Goal: Task Accomplishment & Management: Use online tool/utility

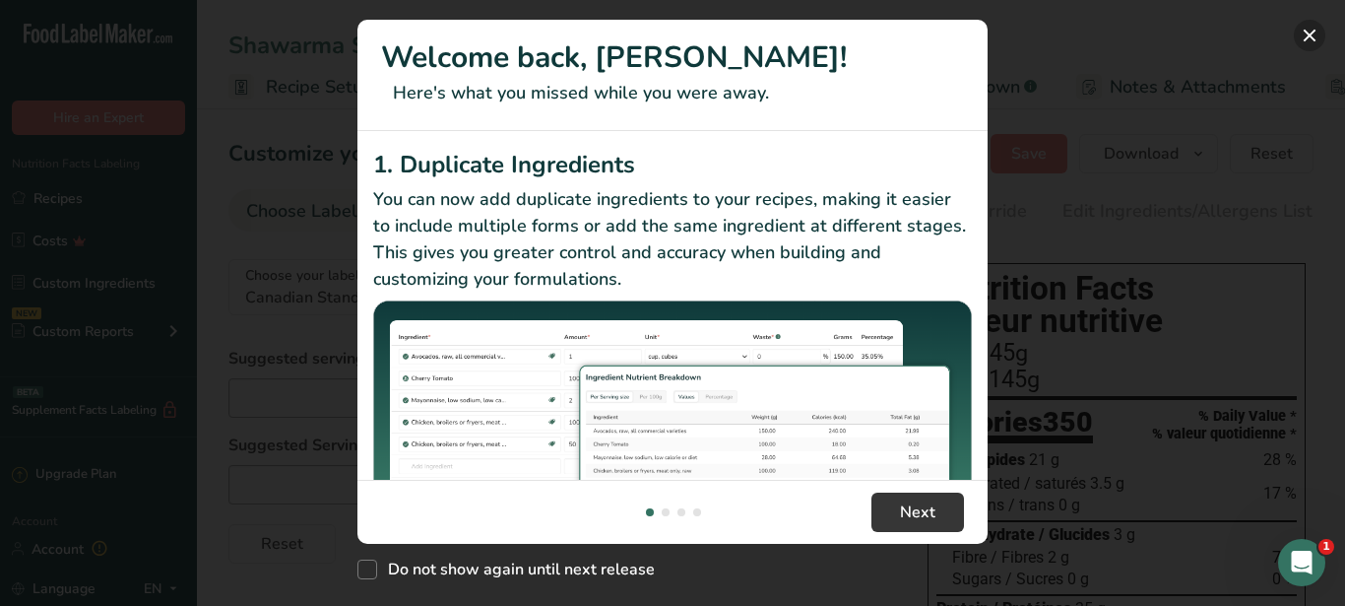
click at [1308, 38] on button "New Features" at bounding box center [1310, 36] width 32 height 32
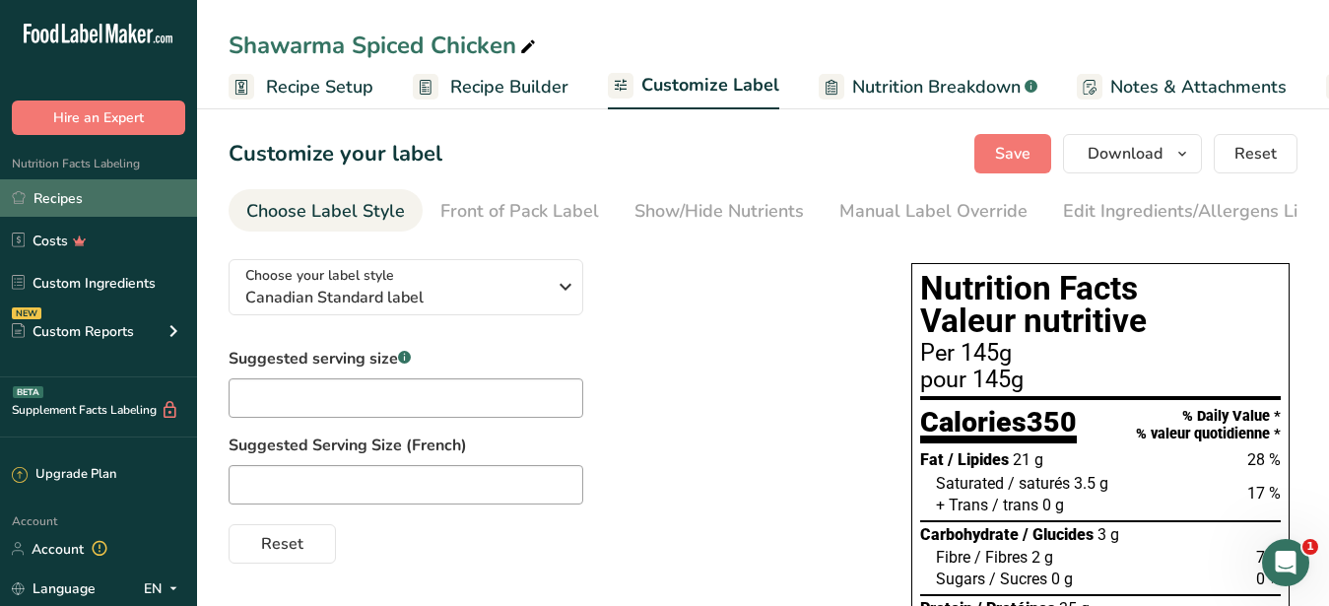
click at [48, 196] on link "Recipes" at bounding box center [98, 197] width 197 height 37
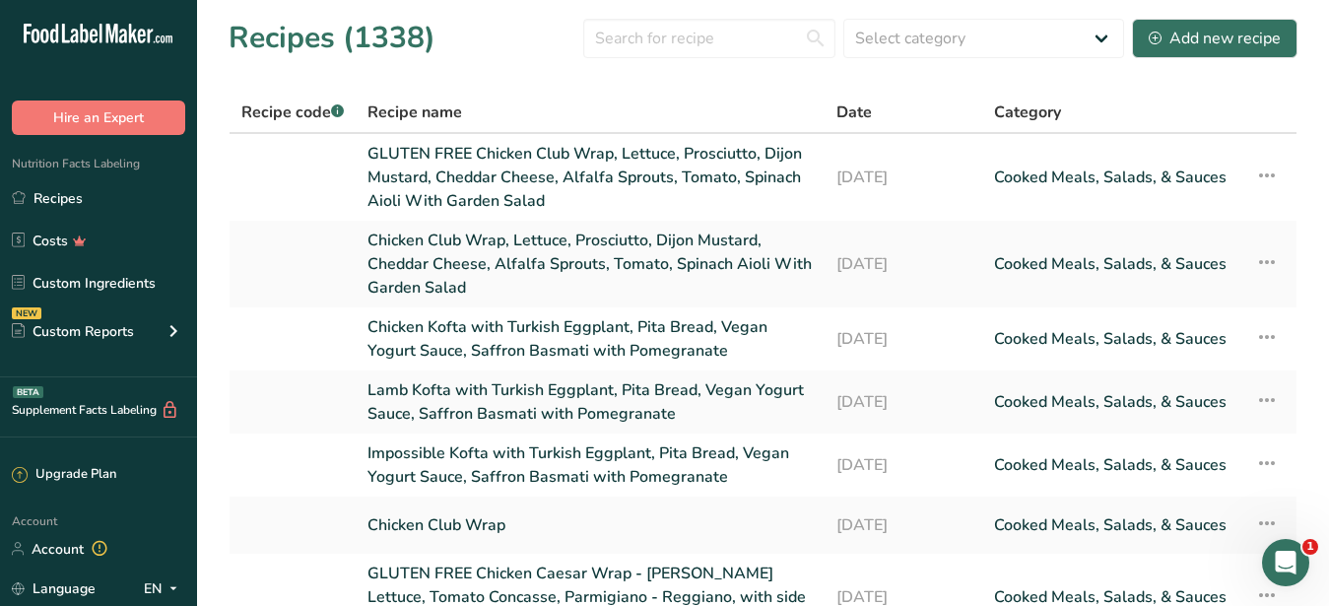
click at [672, 9] on section "Recipes (1338) Select category All Baked Goods [GEOGRAPHIC_DATA] Confectionery …" at bounding box center [763, 486] width 1132 height 972
click at [656, 48] on input "text" at bounding box center [709, 38] width 252 height 39
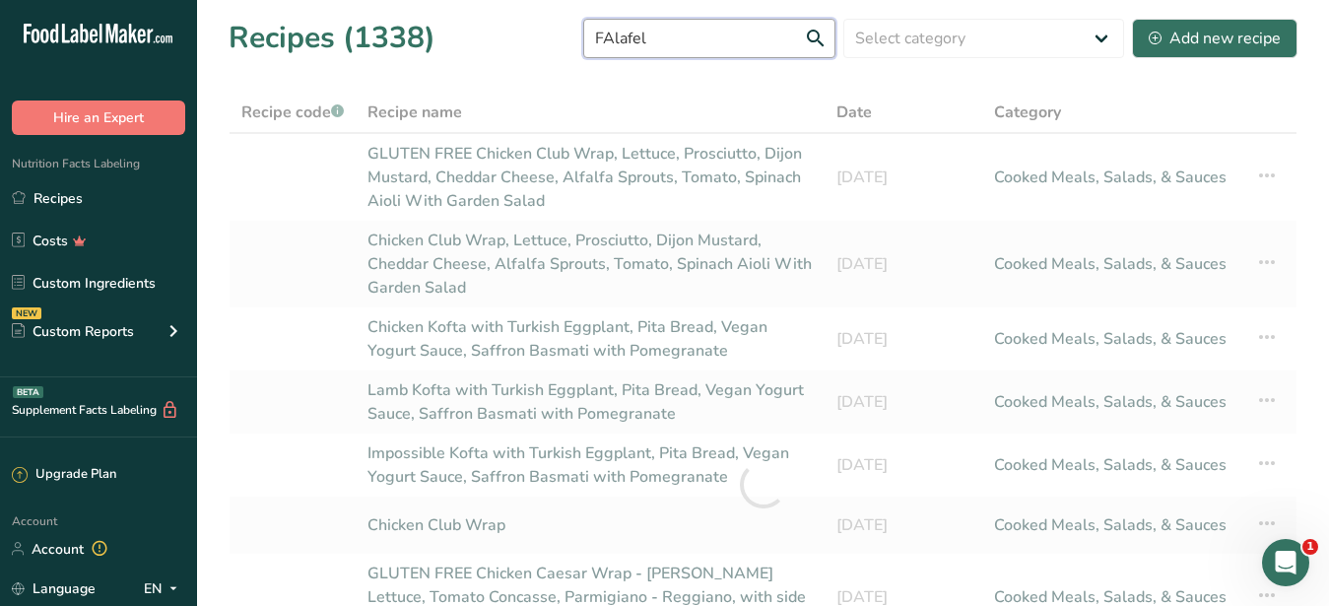
type input "FAlafel"
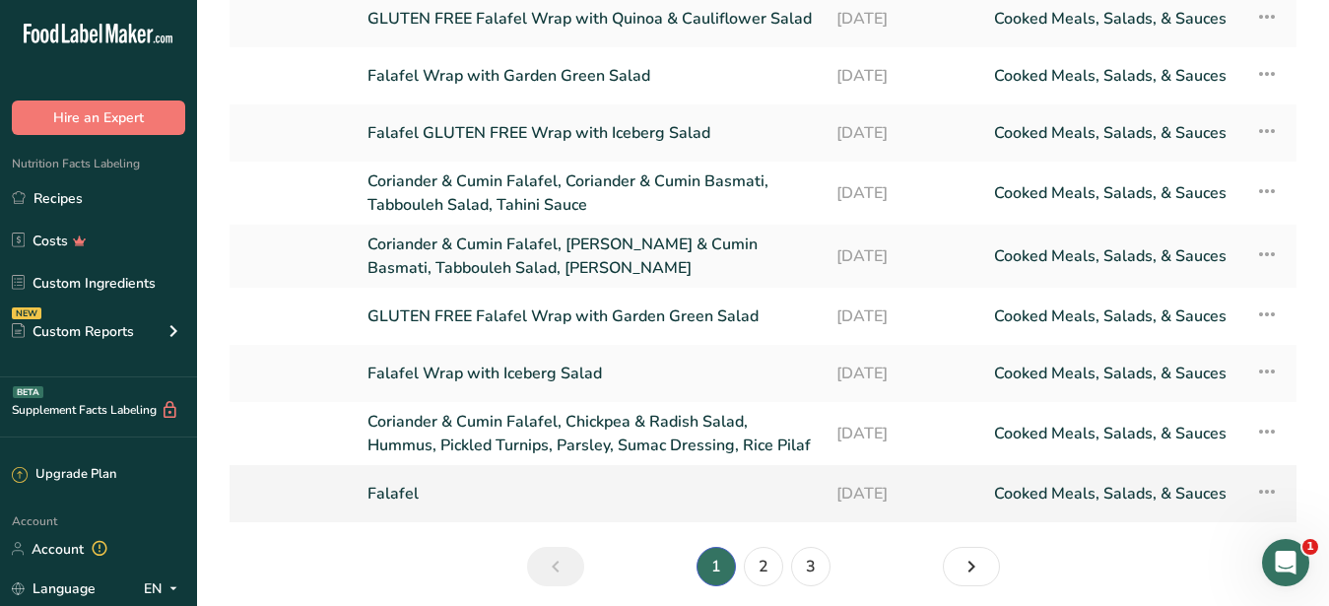
scroll to position [258, 0]
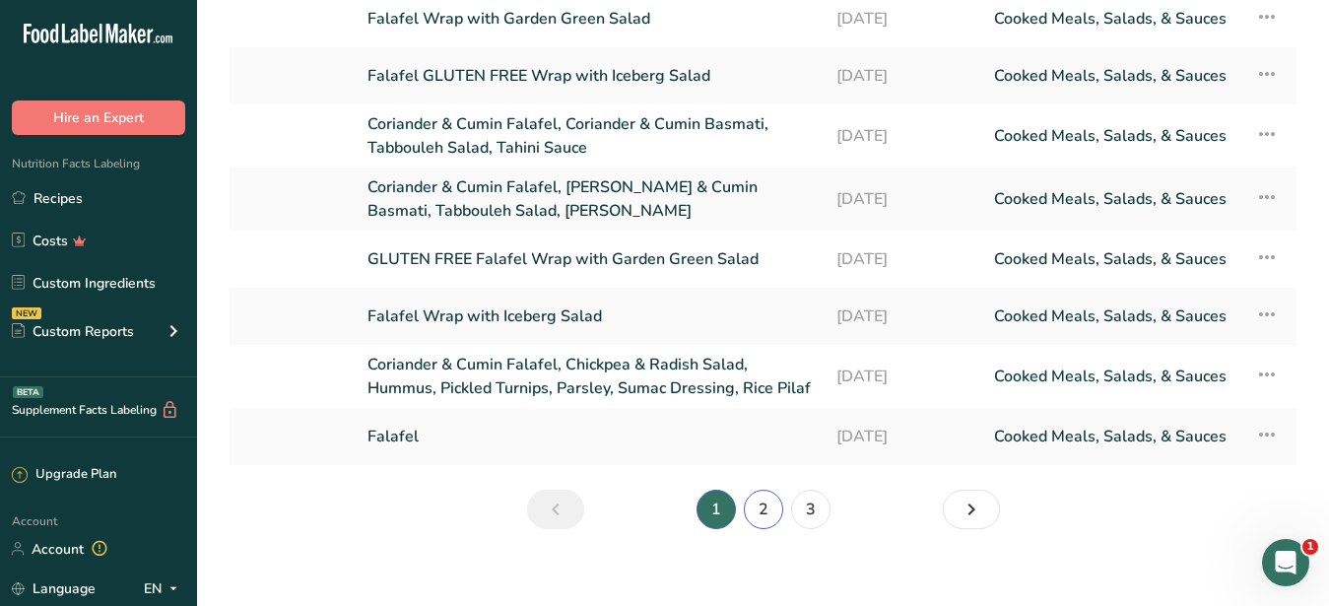
click at [765, 493] on link "2" at bounding box center [763, 508] width 39 height 39
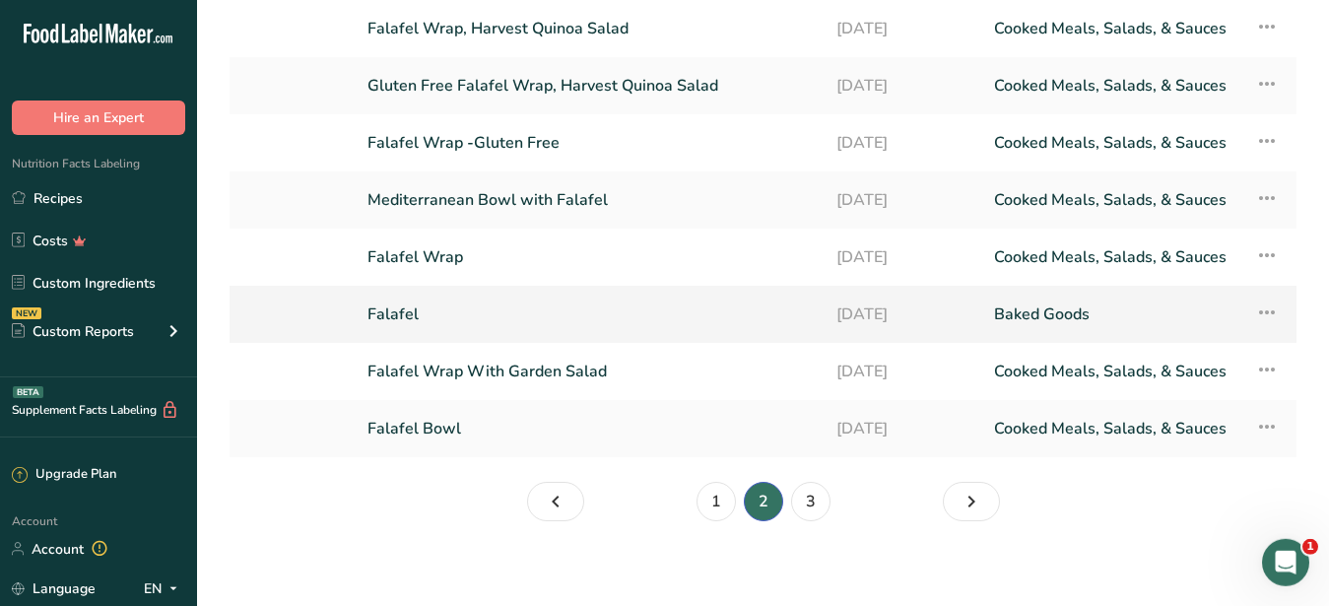
scroll to position [258, 0]
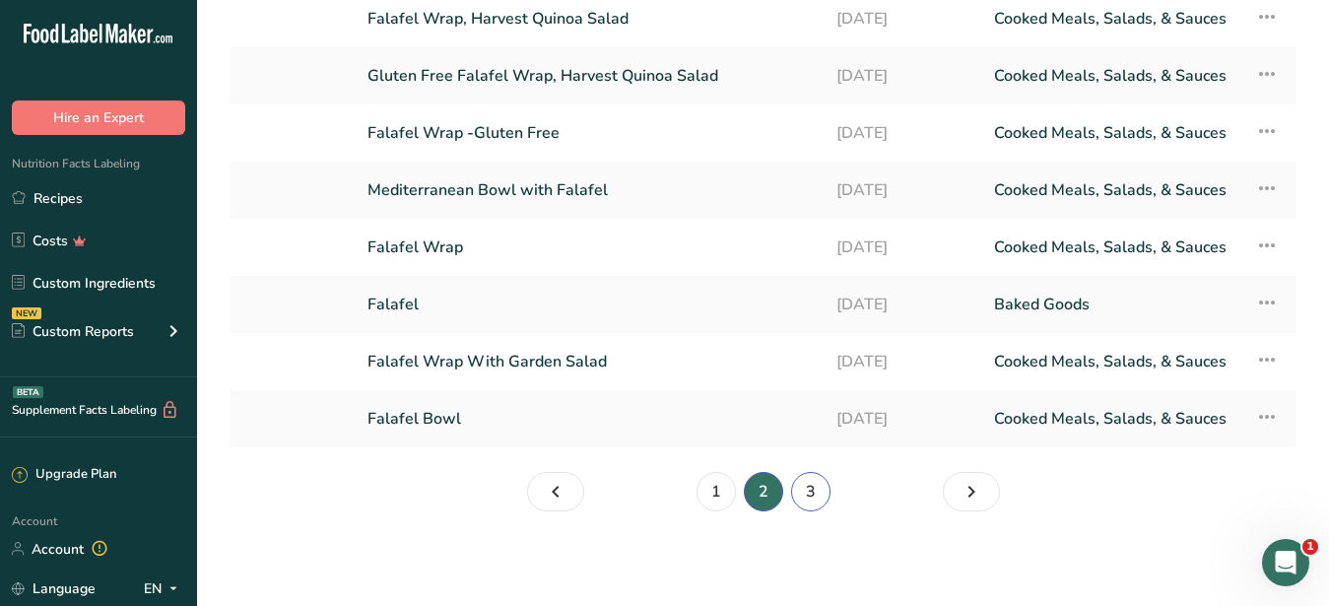
click at [818, 487] on link "3" at bounding box center [810, 491] width 39 height 39
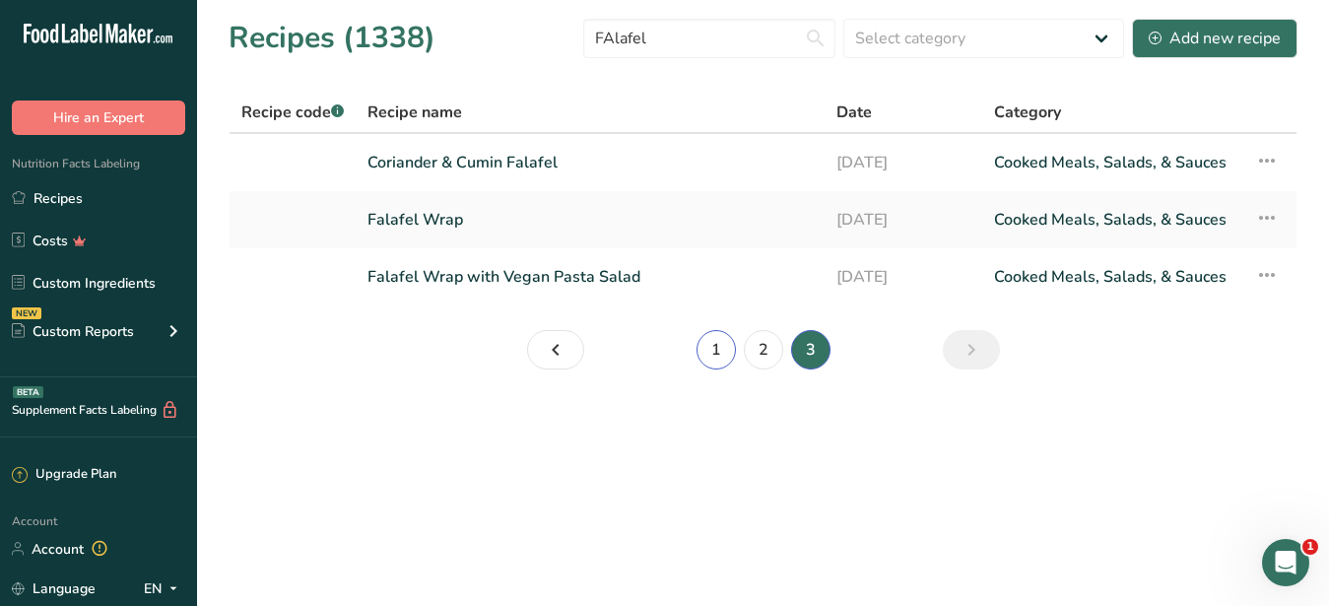
click at [714, 346] on link "1" at bounding box center [715, 349] width 39 height 39
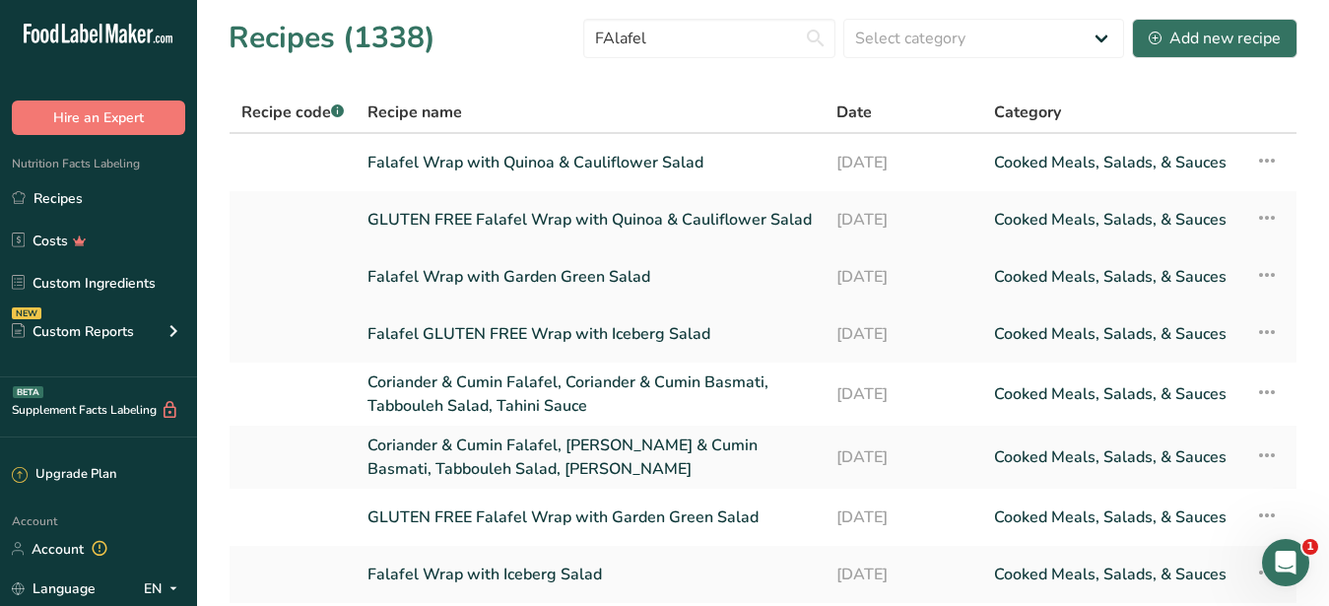
click at [572, 274] on link "Falafel Wrap with Garden Green Salad" at bounding box center [589, 276] width 445 height 41
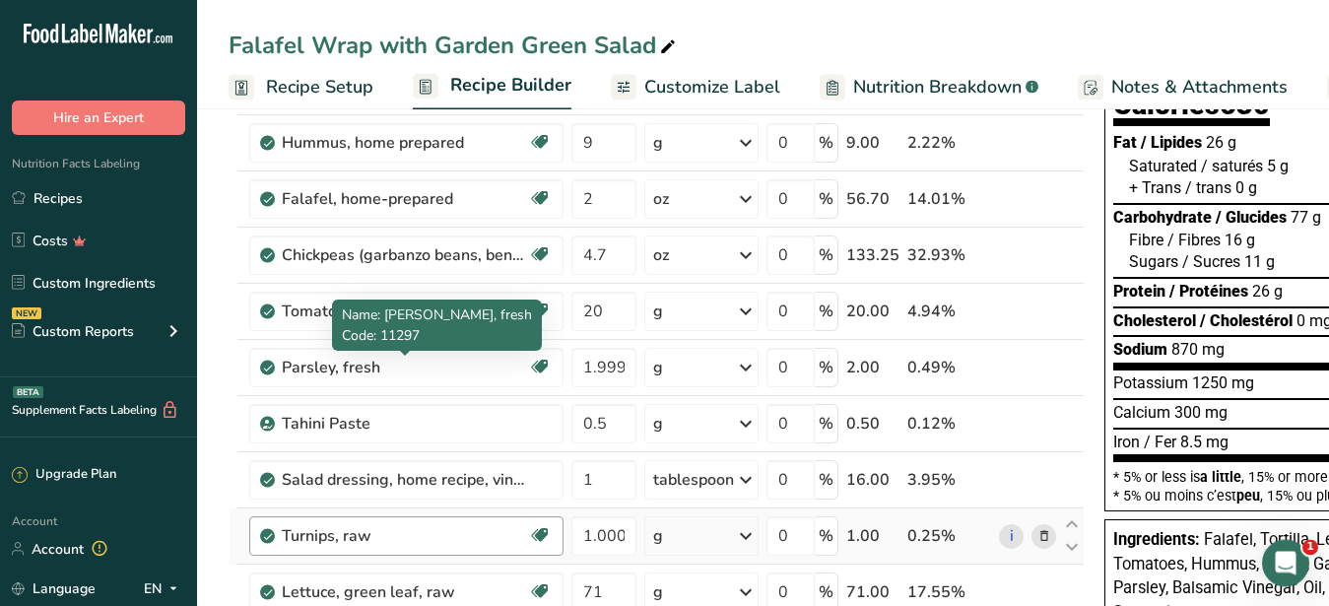
scroll to position [301, 0]
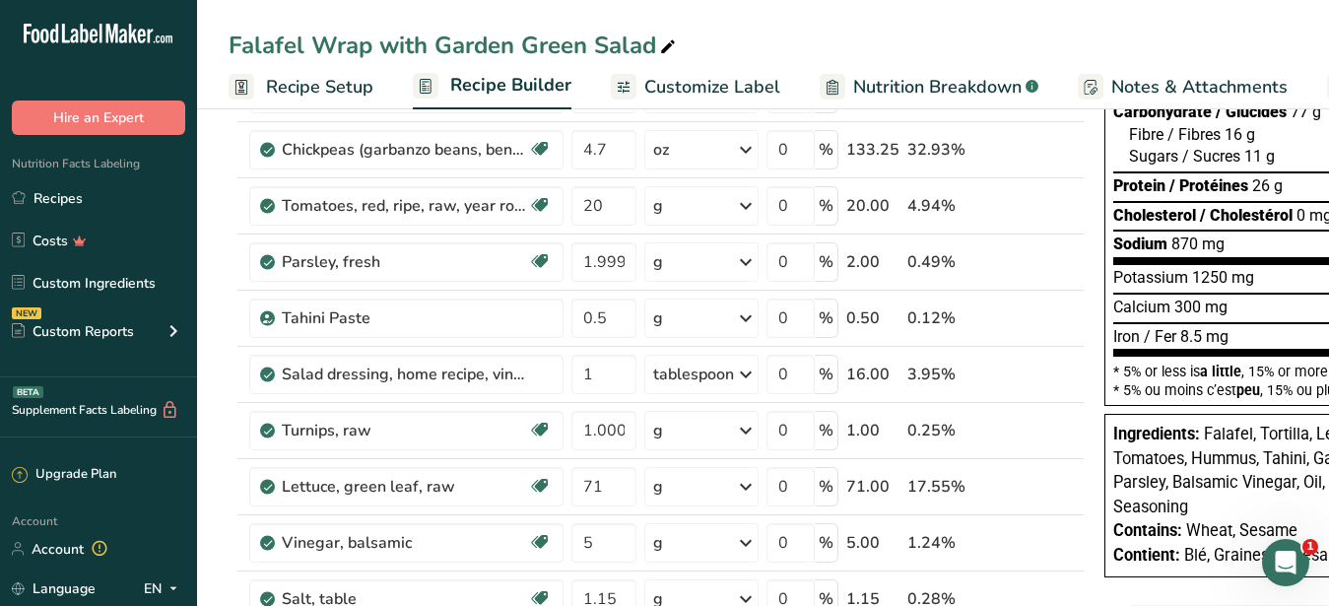
click at [734, 82] on span "Customize Label" at bounding box center [712, 87] width 136 height 27
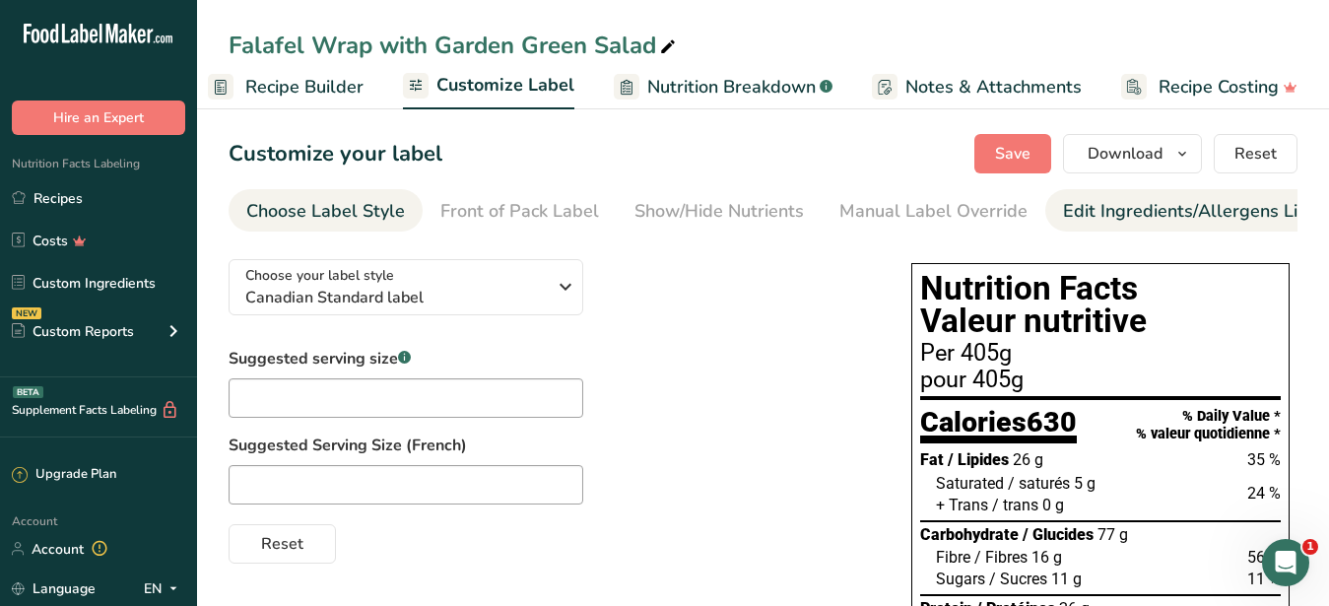
click at [1084, 200] on div "Edit Ingredients/Allergens List" at bounding box center [1188, 211] width 250 height 27
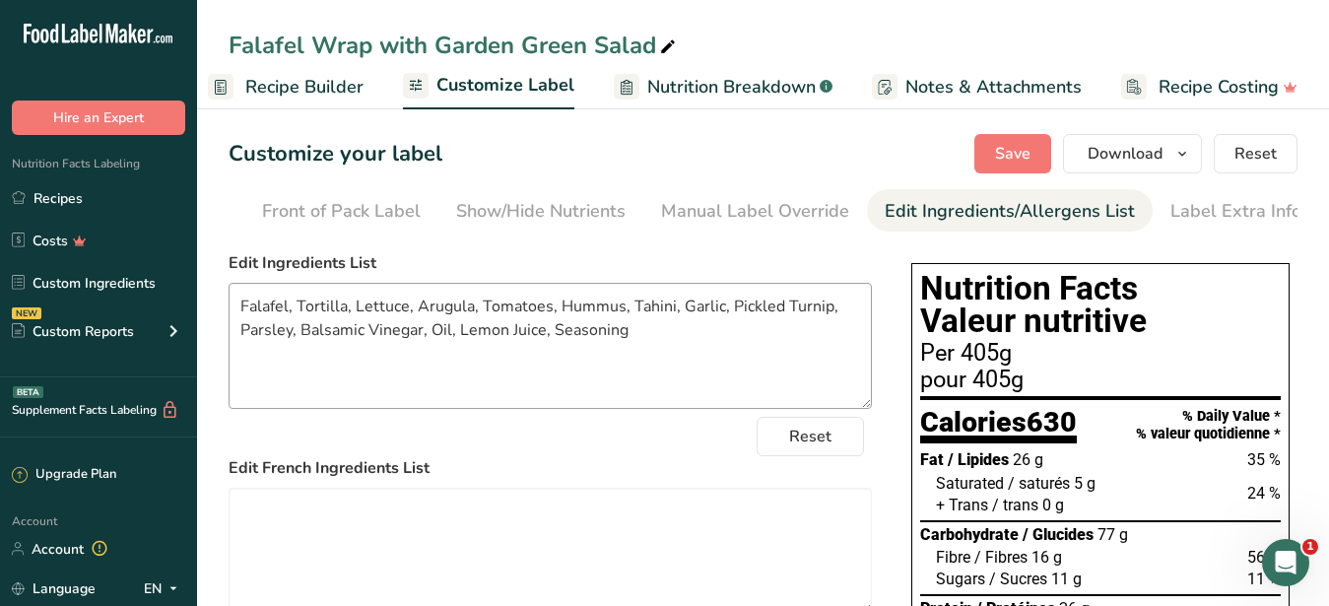
scroll to position [0, 180]
drag, startPoint x: 363, startPoint y: 345, endPoint x: 300, endPoint y: 347, distance: 63.1
click at [300, 347] on textarea "Falafel, Tortilla, Lettuce, Arugula, Tomatoes, Hummus, Tahini, Garlic, Pickled …" at bounding box center [549, 346] width 643 height 126
drag, startPoint x: 417, startPoint y: 346, endPoint x: 434, endPoint y: 344, distance: 17.8
click at [306, 349] on textarea "Falafel, Tortilla, Lettuce, Arugula, Tomatoes, Hummus, Tahini, Garlic, Pickled …" at bounding box center [549, 346] width 643 height 126
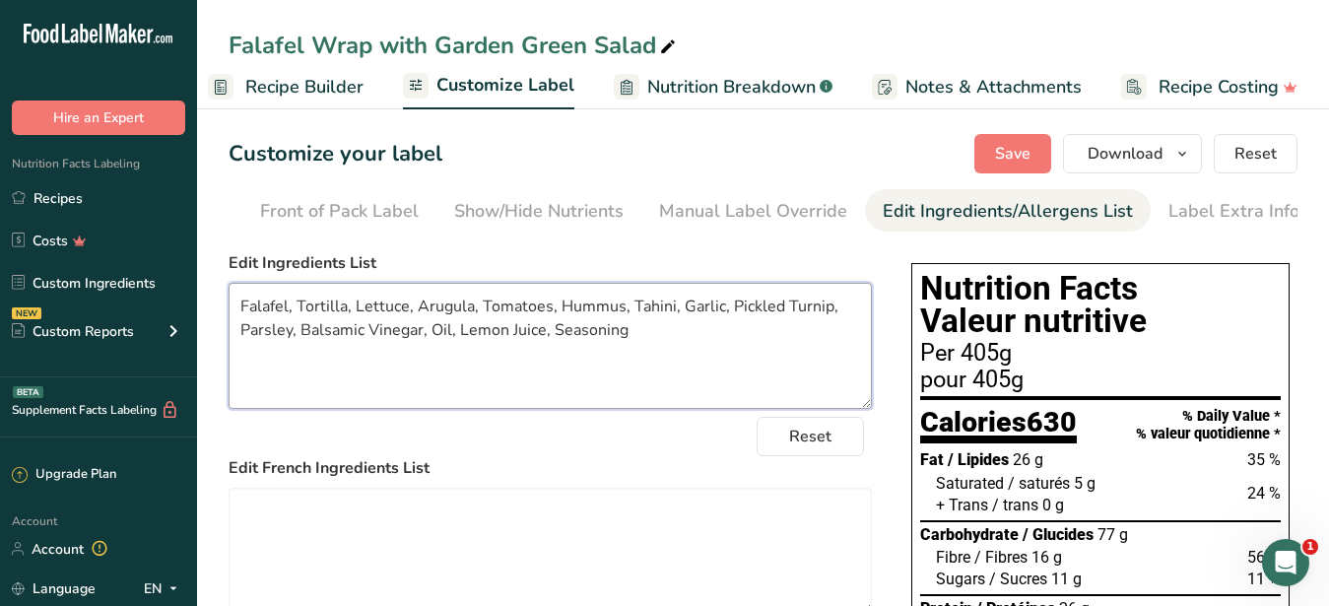
drag, startPoint x: 449, startPoint y: 343, endPoint x: 303, endPoint y: 349, distance: 145.9
click at [303, 349] on textarea "Falafel, Tortilla, Lettuce, Arugula, Tomatoes, Hummus, Tahini, Garlic, Pickled …" at bounding box center [549, 346] width 643 height 126
click at [829, 320] on textarea "Falafel, Tortilla, Lettuce, Arugula, Tomatoes, Hummus, Tahini, Garlic, Pickled …" at bounding box center [549, 346] width 643 height 126
drag, startPoint x: 240, startPoint y: 327, endPoint x: 652, endPoint y: 339, distance: 411.8
click at [652, 339] on textarea "Falafel, Tortilla, Lettuce, Arugula, Tomatoes, Hummus, Tahini, Garlic, Pickled …" at bounding box center [549, 346] width 643 height 126
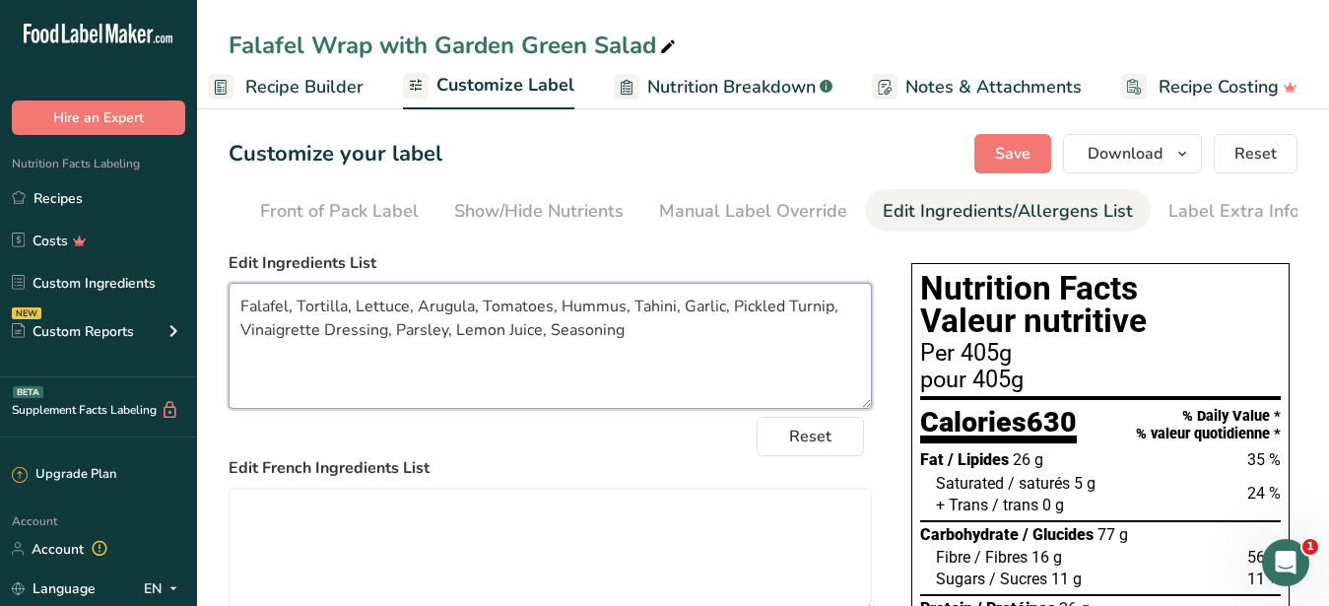
click at [749, 370] on textarea "Falafel, Tortilla, Lettuce, Arugula, Tomatoes, Hummus, Tahini, Garlic, Pickled …" at bounding box center [549, 346] width 643 height 126
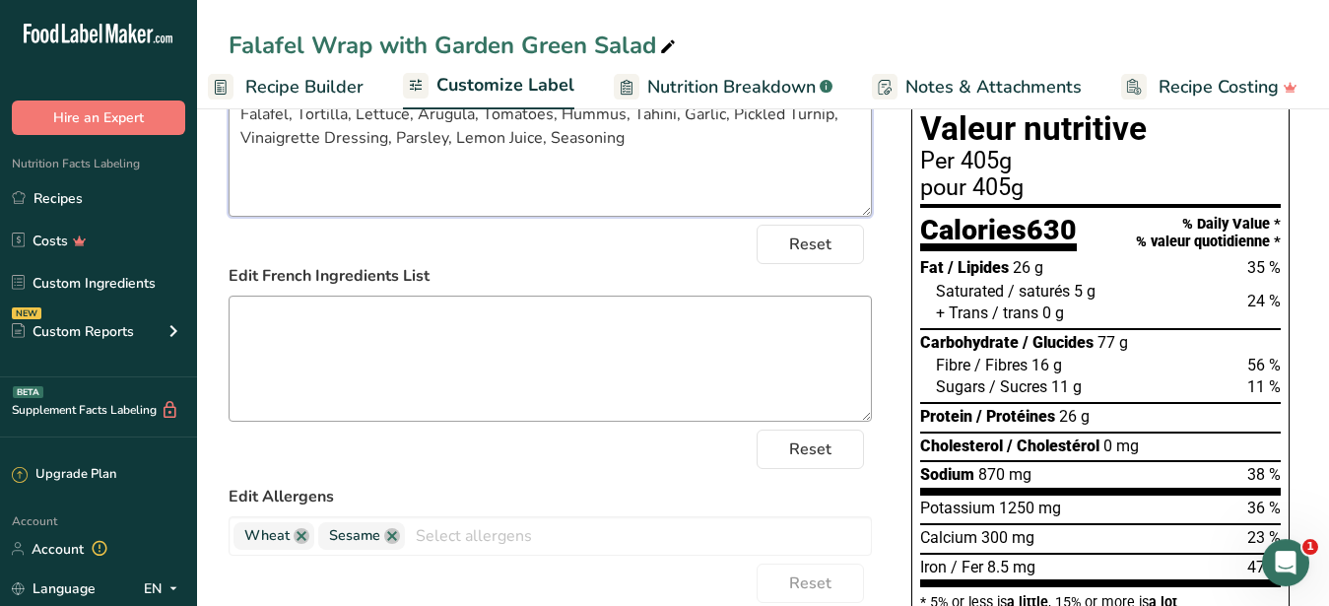
scroll to position [201, 0]
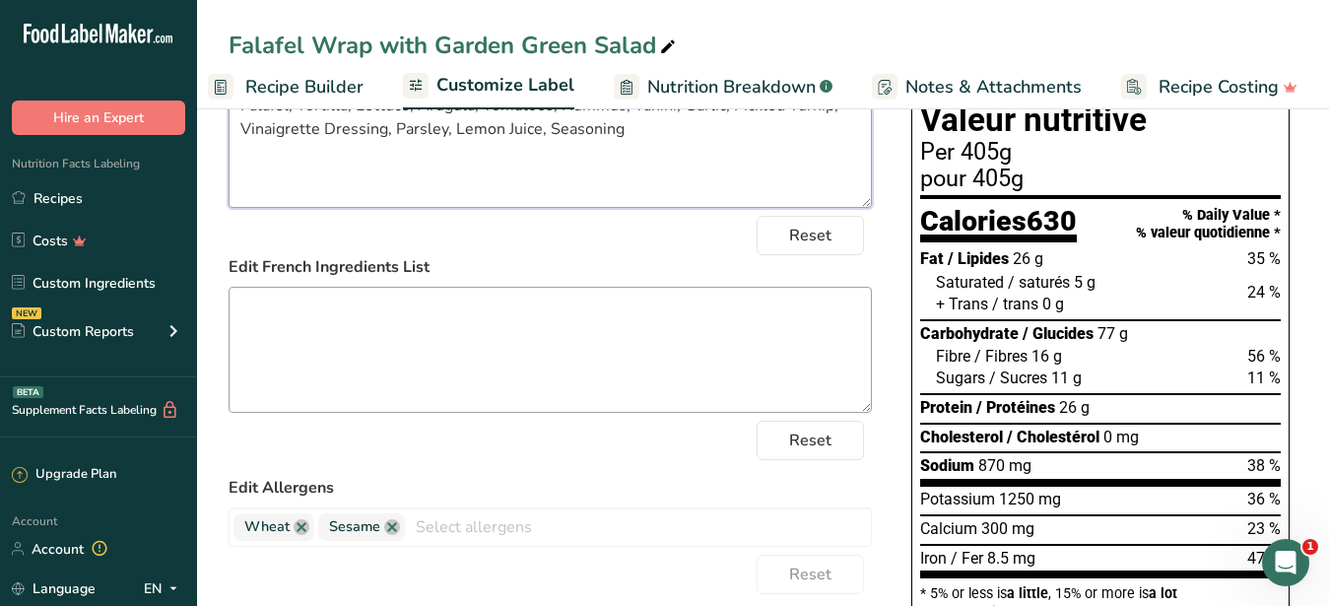
type textarea "Falafel, Tortilla, Lettuce, Arugula, Tomatoes, Hummus, Tahini, Garlic, Pickled …"
click at [544, 382] on textarea at bounding box center [549, 350] width 643 height 126
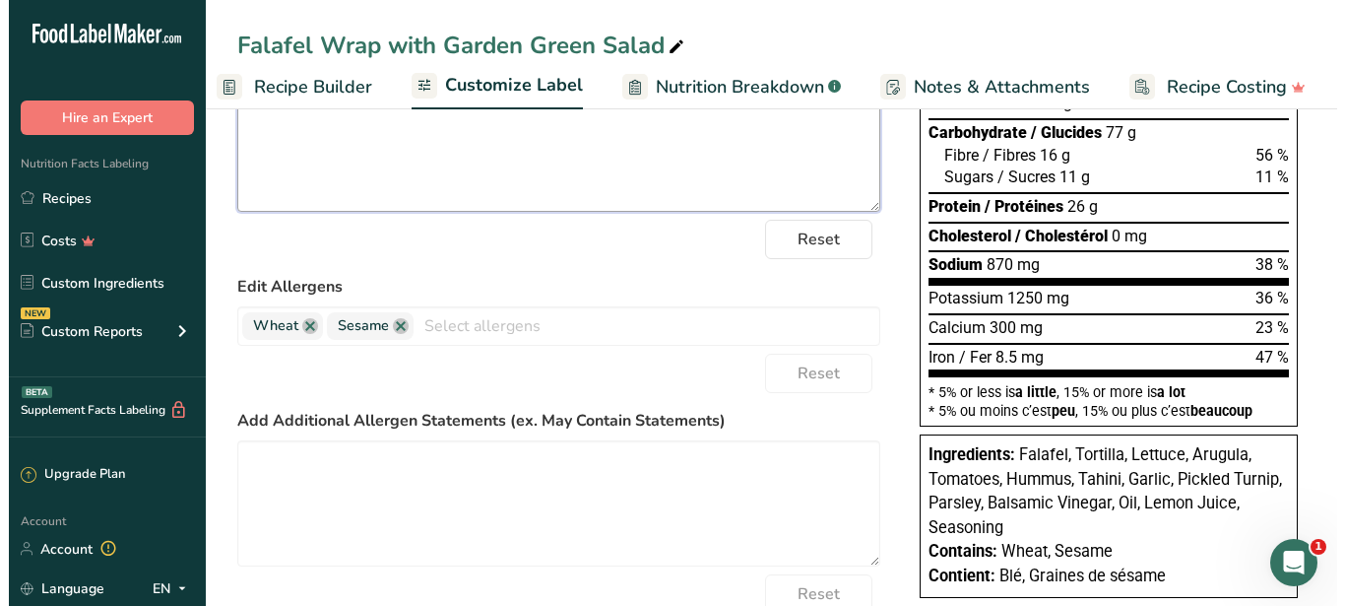
scroll to position [0, 0]
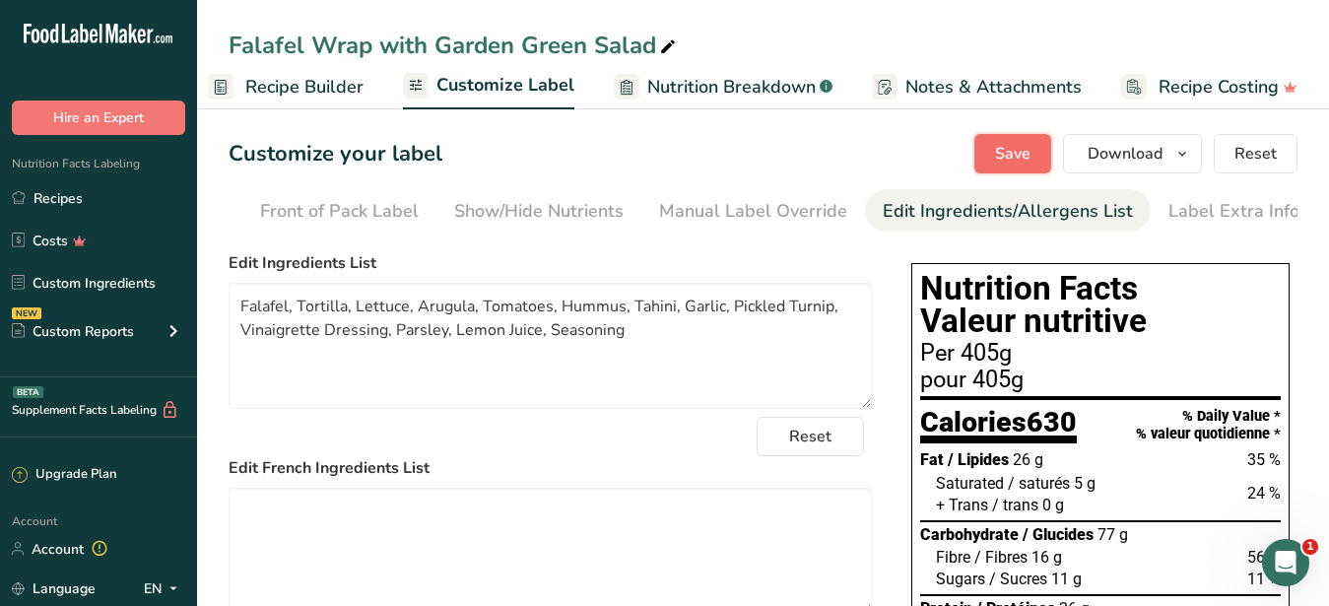
click at [1019, 162] on span "Save" at bounding box center [1012, 154] width 35 height 24
click at [1096, 150] on span "Download" at bounding box center [1124, 154] width 75 height 24
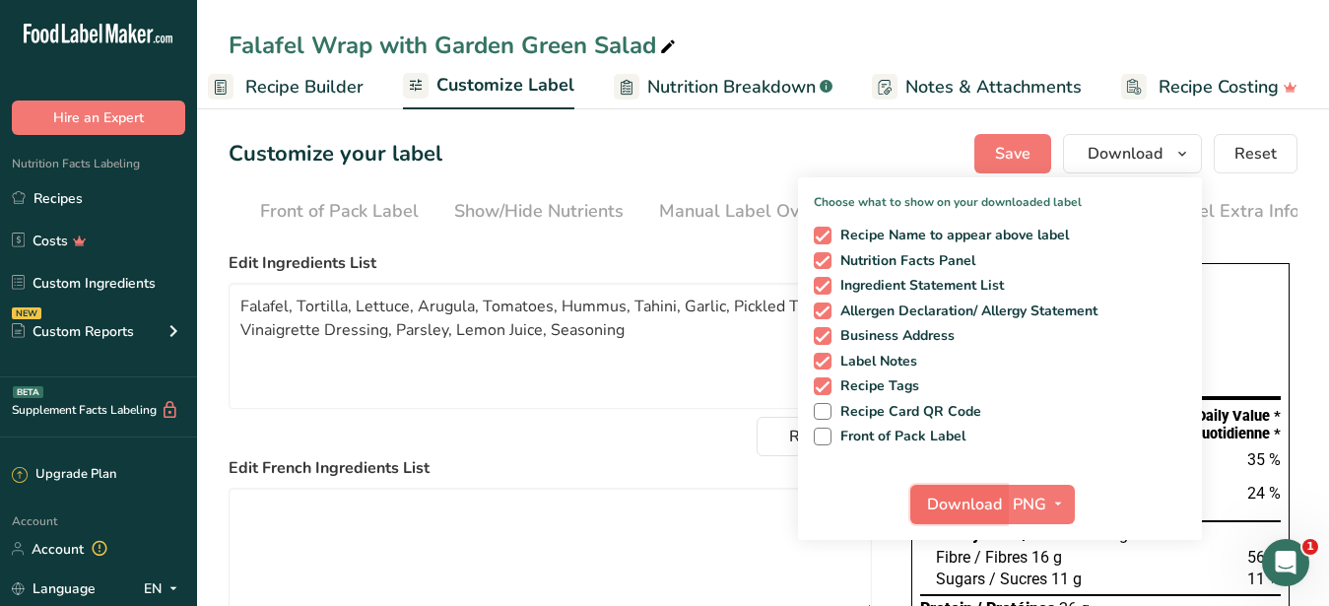
click at [969, 503] on span "Download" at bounding box center [964, 504] width 75 height 24
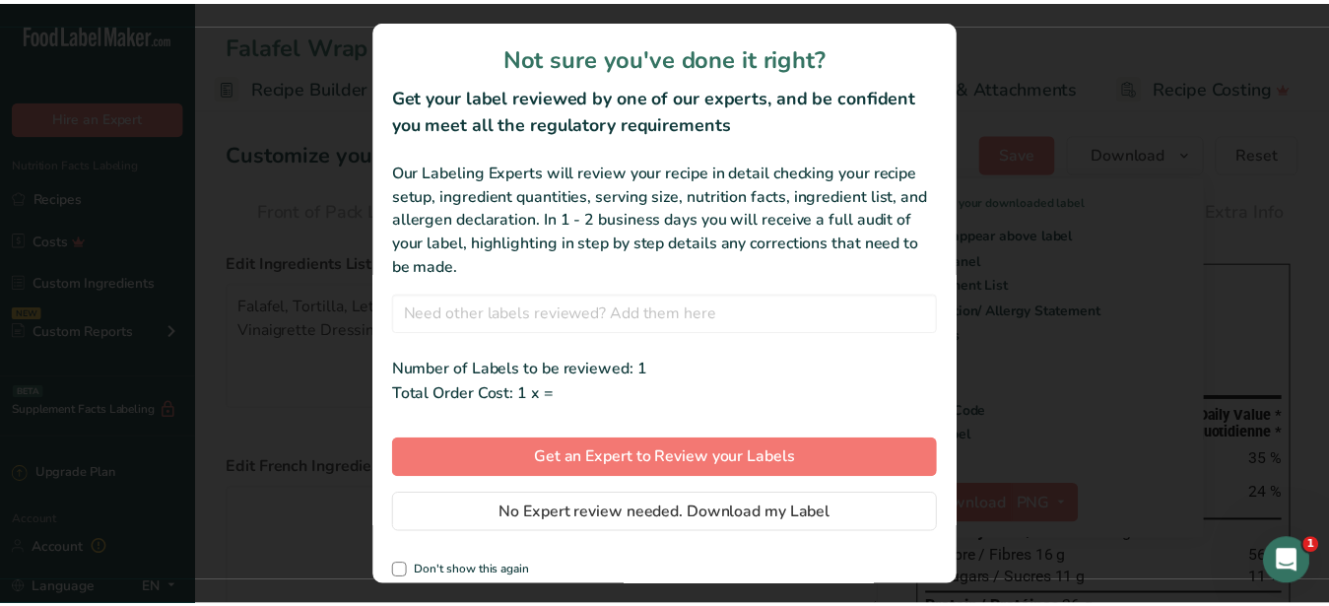
scroll to position [0, 188]
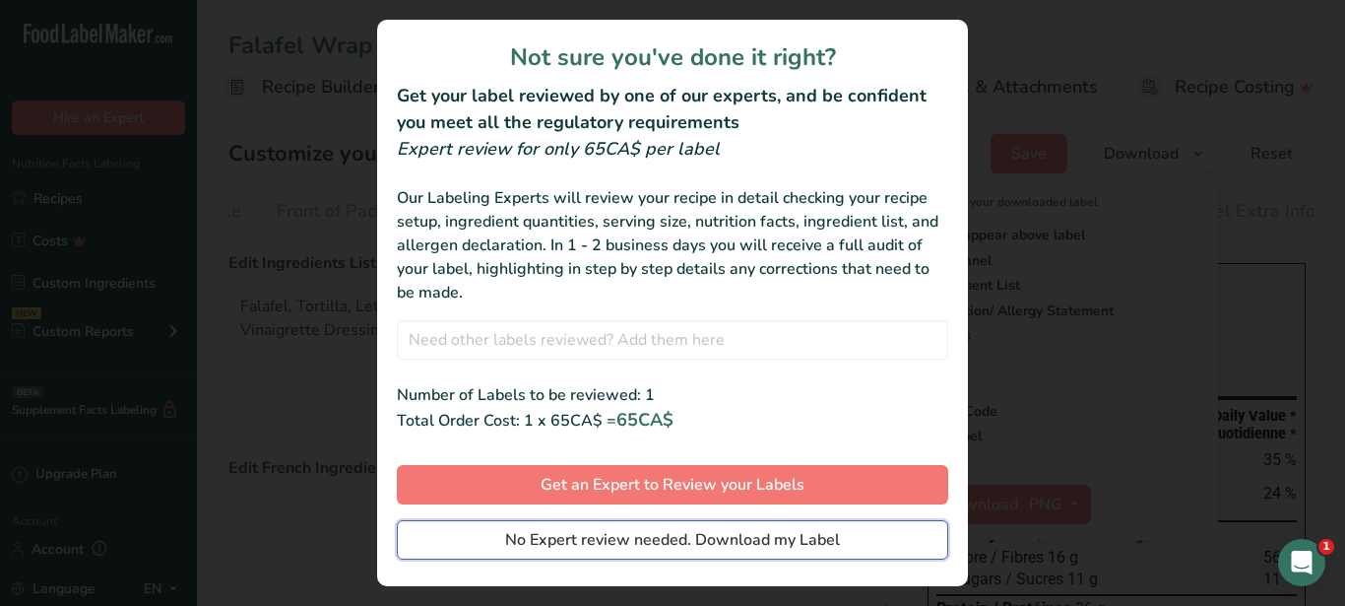
click at [514, 532] on span "No Expert review needed. Download my Label" at bounding box center [672, 540] width 335 height 24
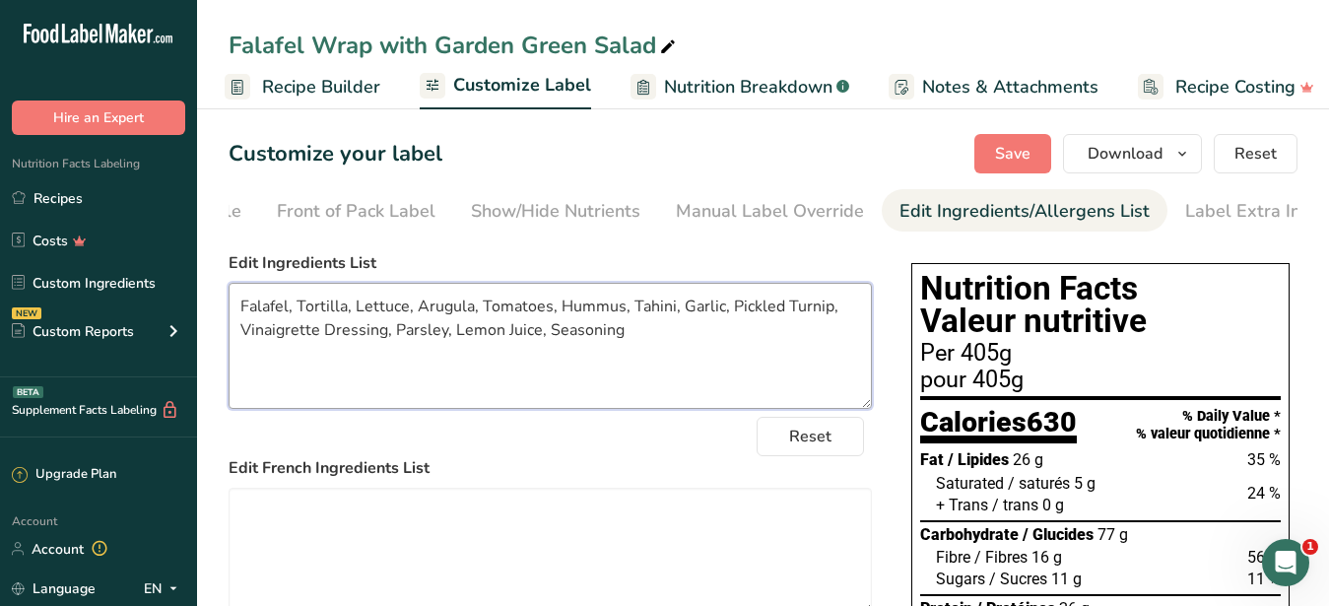
drag, startPoint x: 239, startPoint y: 316, endPoint x: 629, endPoint y: 344, distance: 391.0
click at [629, 344] on textarea "Falafel, Tortilla, Lettuce, Arugula, Tomatoes, Hummus, Tahini, Garlic, Pickled …" at bounding box center [549, 346] width 643 height 126
click at [657, 346] on textarea "Falafel, Tortilla, Lettuce, Arugula, Tomatoes, Hummus, Tahini, Garlic, Pickled …" at bounding box center [549, 346] width 643 height 126
drag, startPoint x: 657, startPoint y: 346, endPoint x: 206, endPoint y: 310, distance: 452.4
click at [228, 310] on textarea "Falafel, Tortilla, Lettuce, Arugula, Tomatoes, Hummus, Tahini, Garlic, Pickled …" at bounding box center [549, 346] width 643 height 126
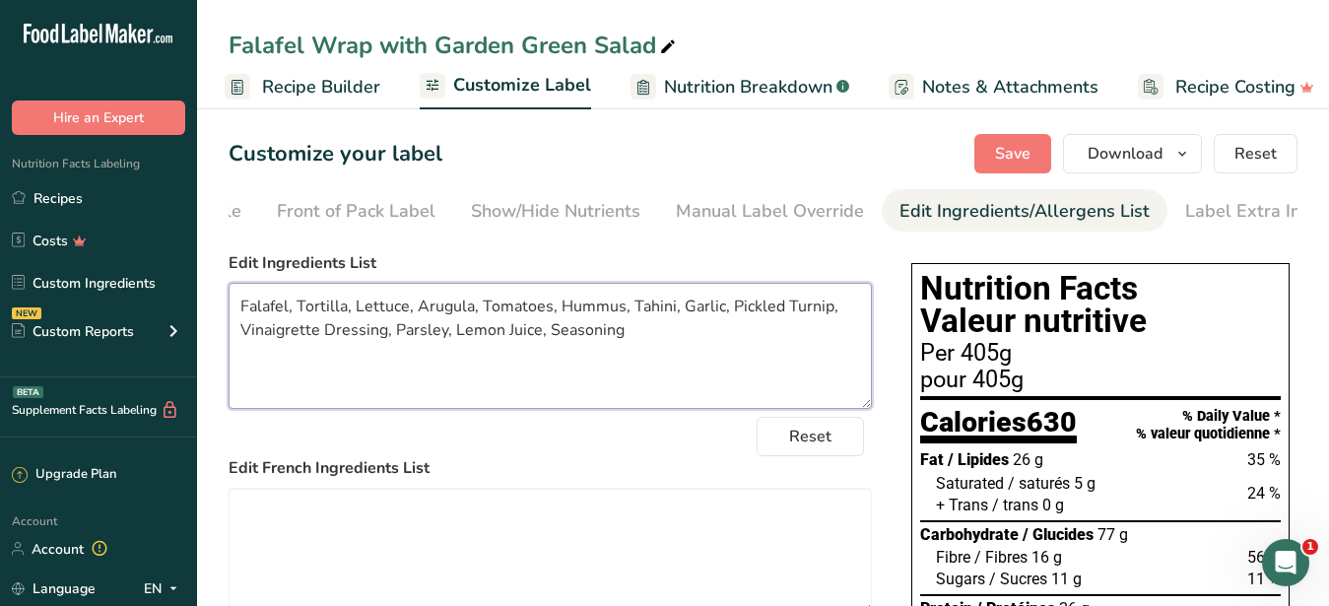
click at [674, 362] on textarea "Falafel, Tortilla, Lettuce, Arugula, Tomatoes, Hummus, Tahini, Garlic, Pickled …" at bounding box center [549, 346] width 643 height 126
click at [228, 308] on textarea "Falafel, Tortilla, Lettuce, Arugula, Tomatoes, Hummus, Tahini, Garlic, Pickled …" at bounding box center [549, 346] width 643 height 126
click at [233, 322] on textarea "Falafel, Tortilla, Lettuce, Arugula, Tomatoes, Hummus, Tahini, Garlic, Pickled …" at bounding box center [549, 346] width 643 height 126
drag, startPoint x: 235, startPoint y: 321, endPoint x: 639, endPoint y: 351, distance: 404.9
click at [639, 351] on textarea "Falafel, Tortilla, Lettuce, Arugula, Tomatoes, Hummus, Tahini, Garlic, Pickled …" at bounding box center [549, 346] width 643 height 126
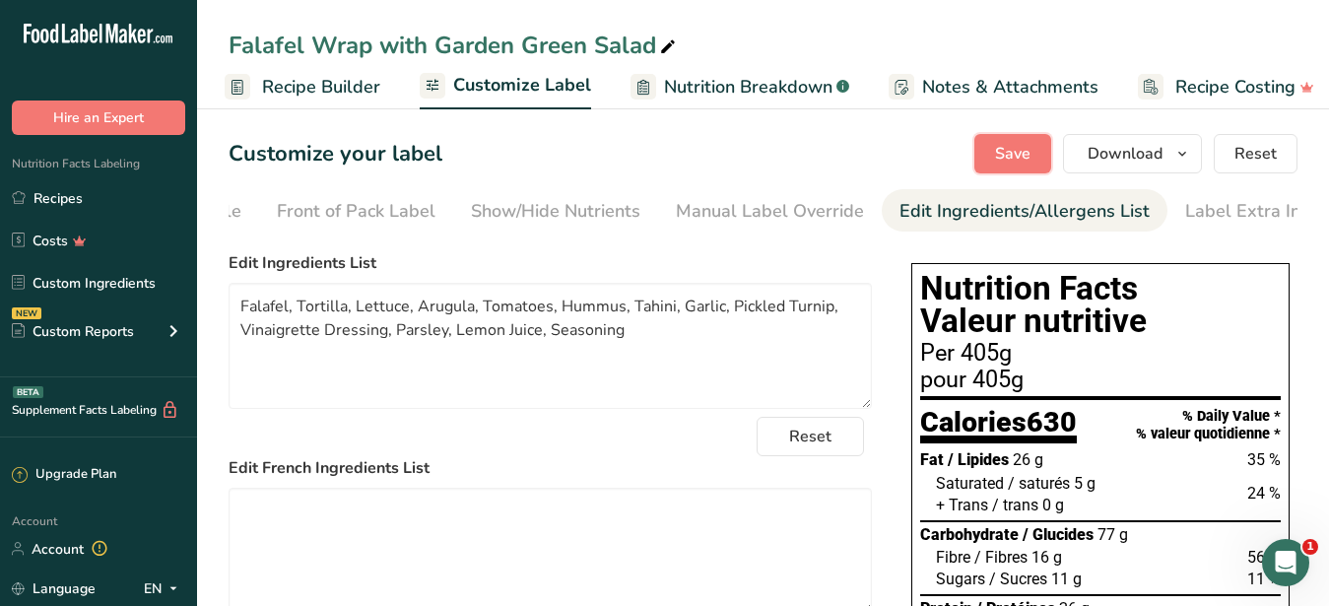
drag, startPoint x: 1009, startPoint y: 148, endPoint x: 309, endPoint y: 296, distance: 715.8
click at [1009, 149] on span "Save" at bounding box center [1012, 154] width 35 height 24
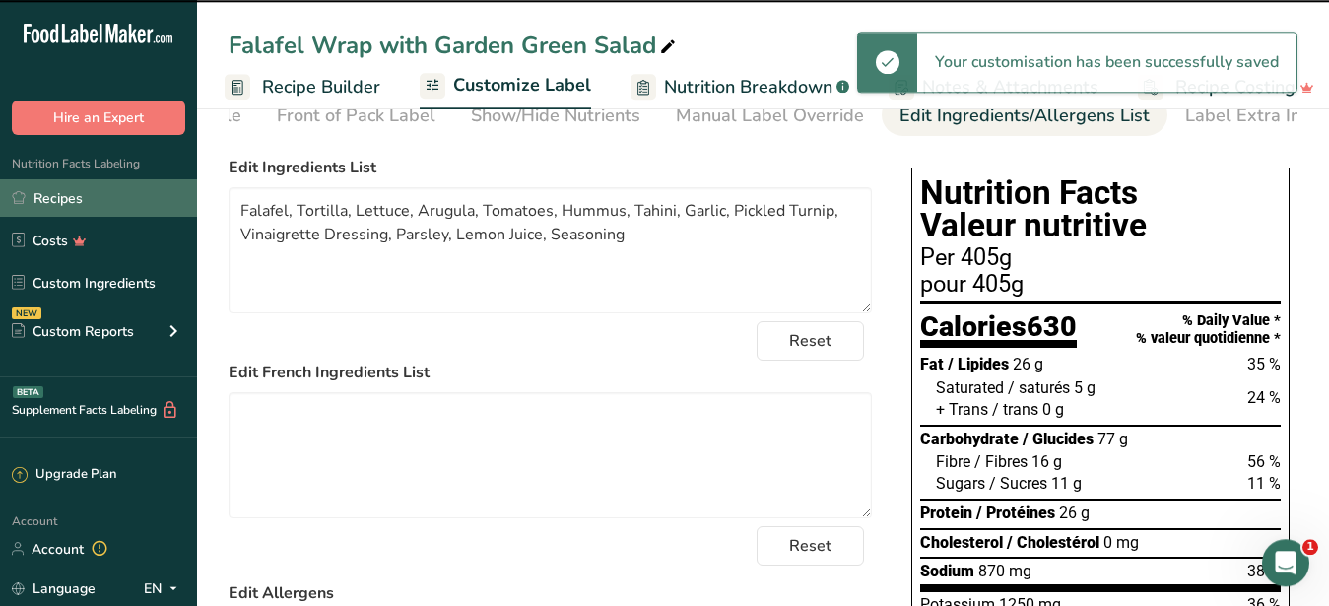
scroll to position [100, 0]
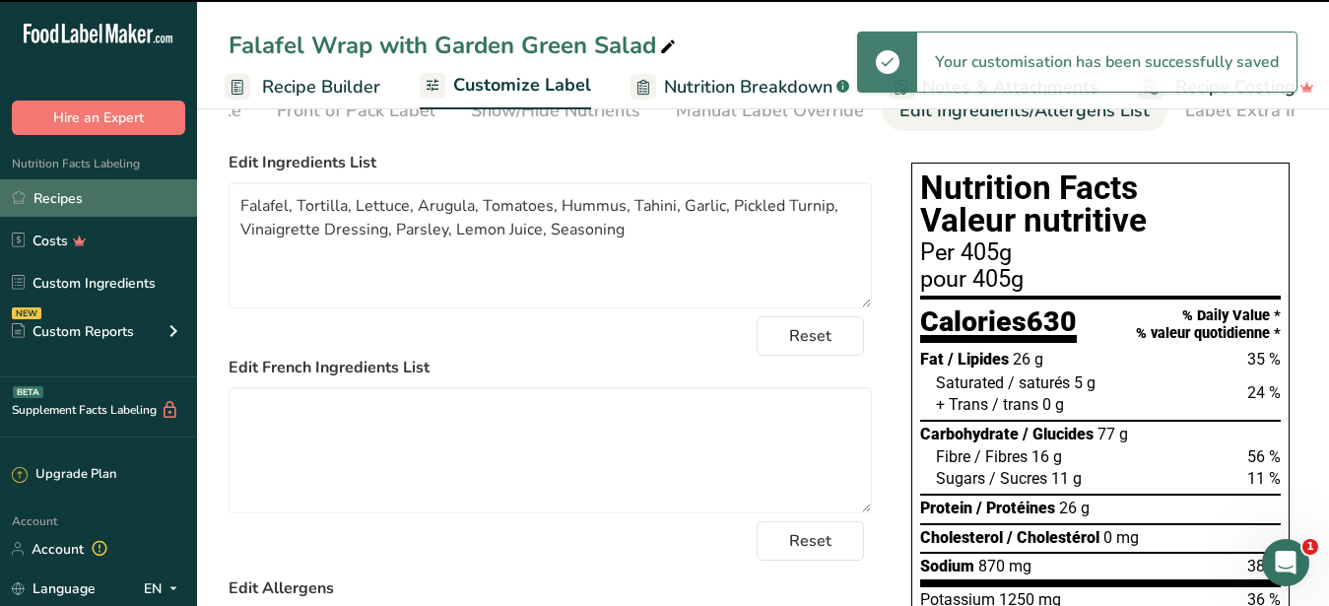
click at [38, 197] on link "Recipes" at bounding box center [98, 197] width 197 height 37
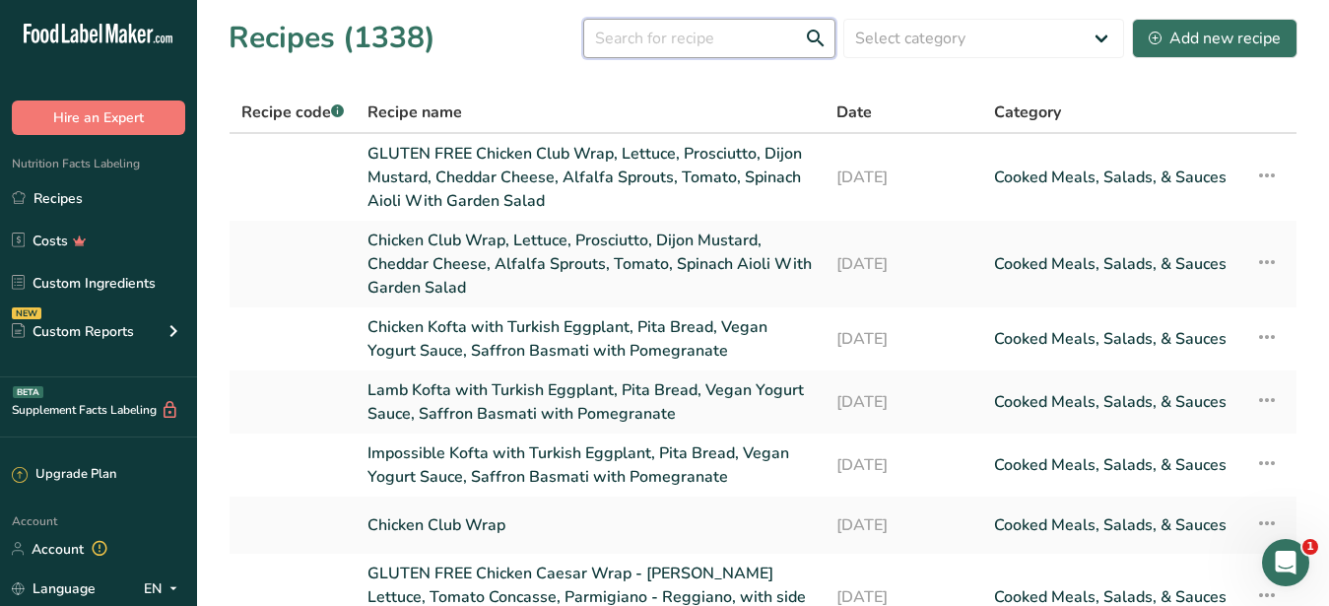
click at [616, 44] on input "text" at bounding box center [709, 38] width 252 height 39
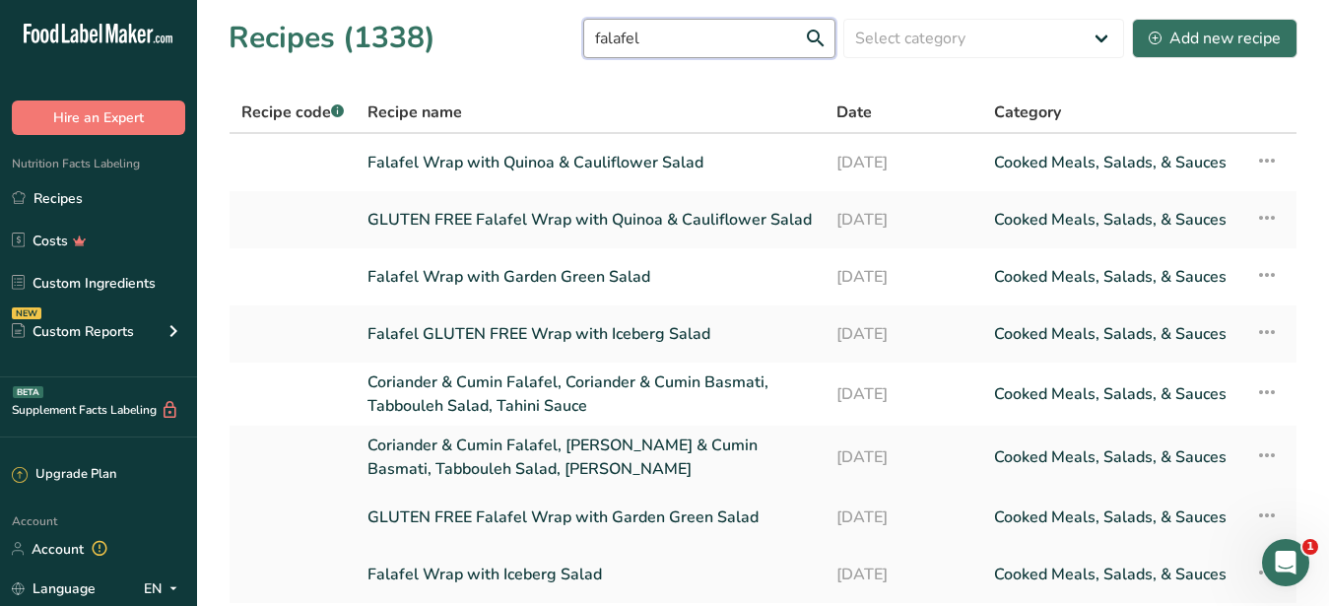
type input "falafel"
click at [668, 503] on link "GLUTEN FREE Falafel Wrap with Garden Green Salad" at bounding box center [589, 516] width 445 height 41
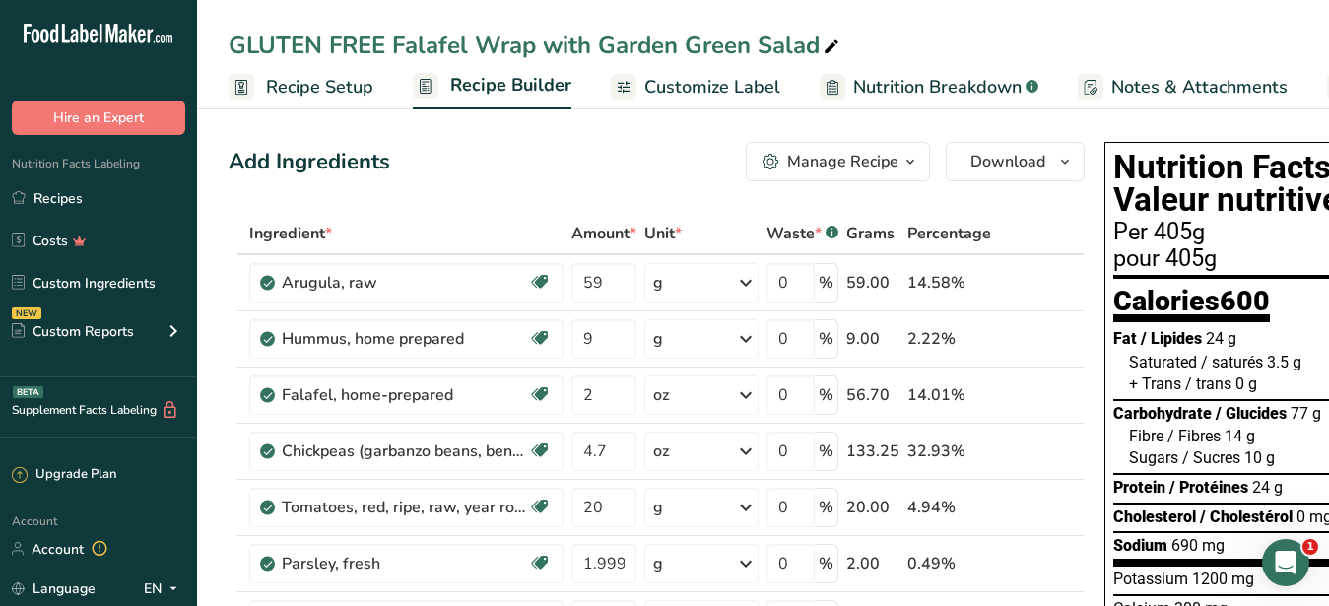
click at [729, 81] on span "Customize Label" at bounding box center [712, 87] width 136 height 27
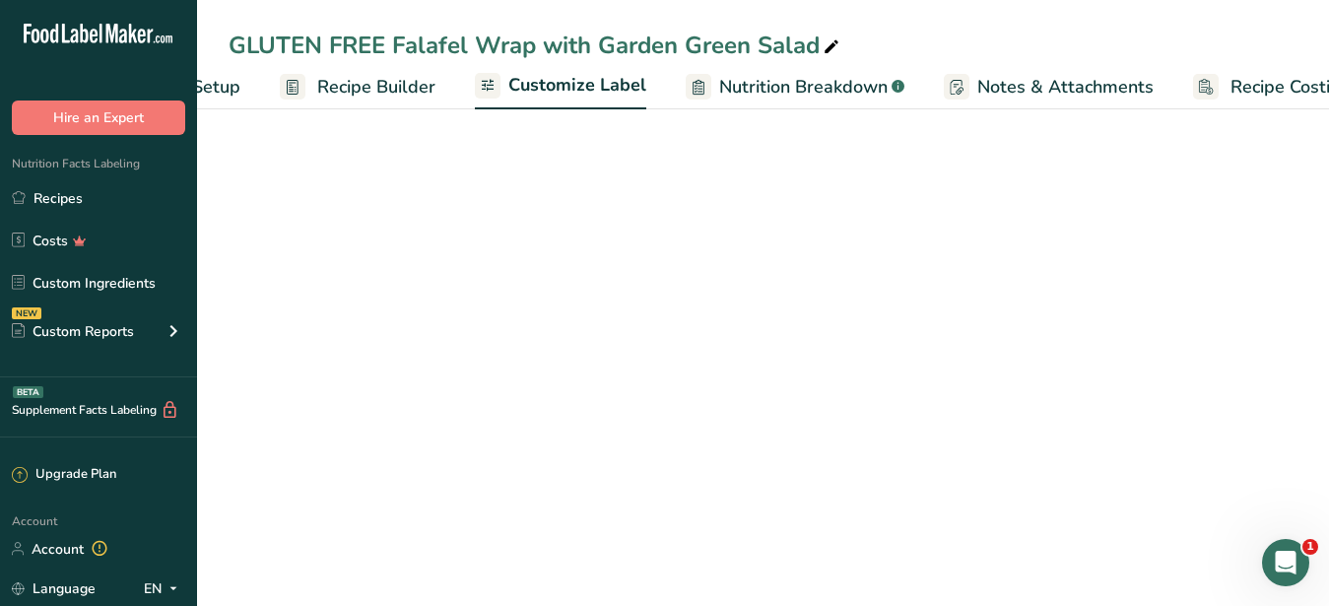
scroll to position [0, 205]
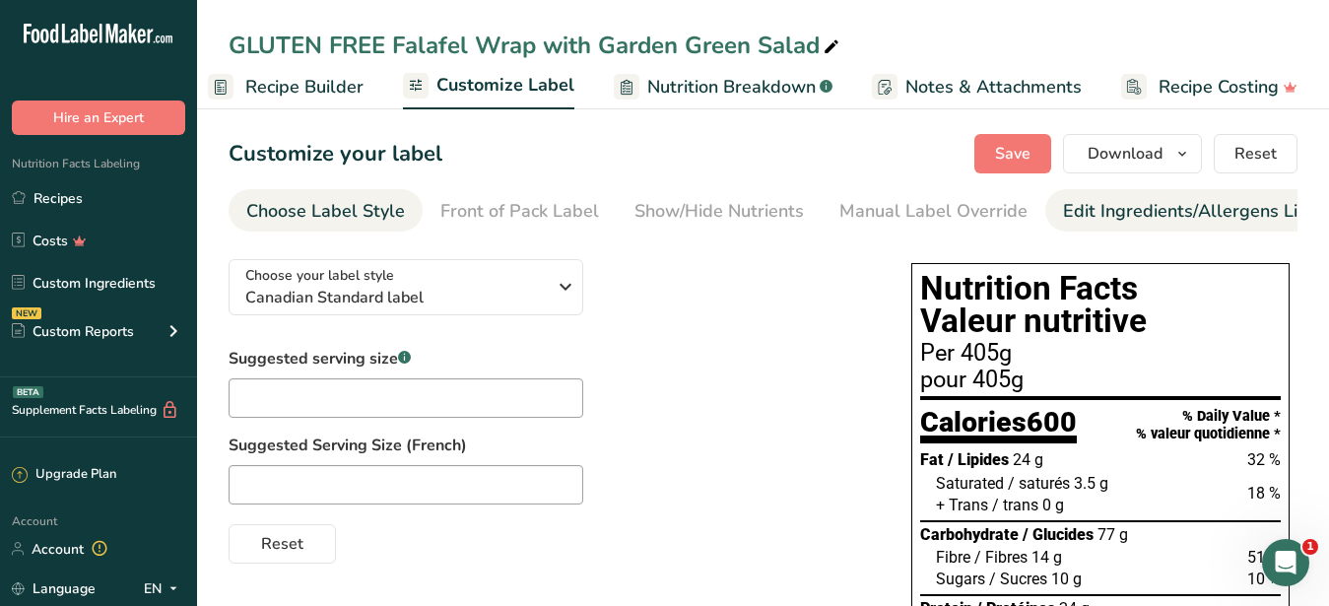
click at [1099, 206] on div "Edit Ingredients/Allergens List" at bounding box center [1188, 211] width 250 height 27
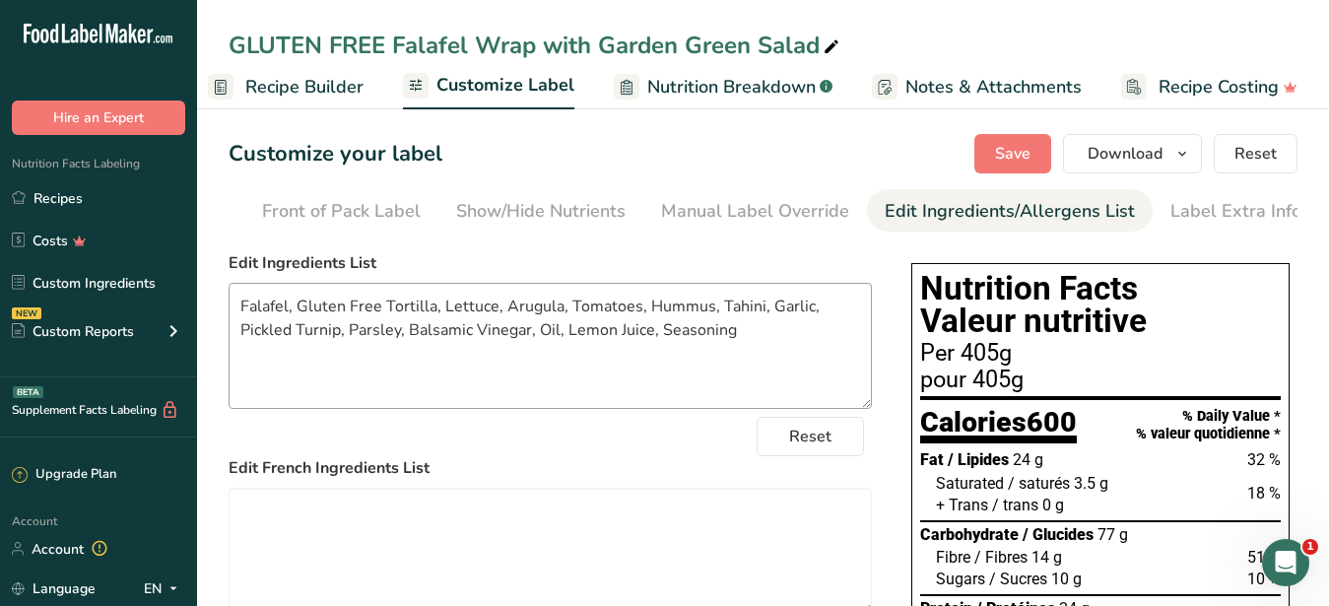
scroll to position [0, 180]
drag, startPoint x: 438, startPoint y: 324, endPoint x: 754, endPoint y: 375, distance: 320.3
click at [754, 375] on textarea "Falafel, Gluten Free Tortilla, Lettuce, Arugula, Tomatoes, Hummus, Tahini, Garl…" at bounding box center [549, 346] width 643 height 126
paste textarea "Falafel, Tortilla, Lettuce, Arugula, Tomatoes, Hummus, Tahini, Garlic, Pickled …"
drag, startPoint x: 437, startPoint y: 320, endPoint x: 554, endPoint y: 327, distance: 117.4
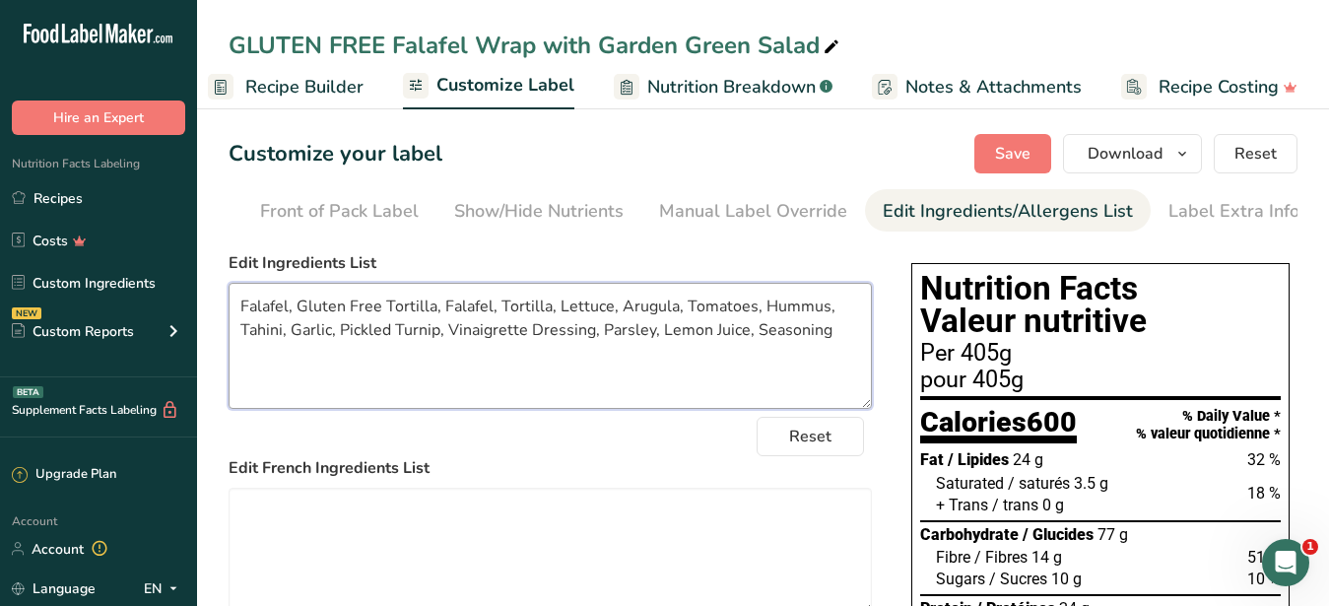
click at [554, 327] on textarea "Falafel, Gluten Free Tortilla, Falafel, Tortilla, Lettuce, Arugula, Tomatoes, H…" at bounding box center [549, 346] width 643 height 126
click at [651, 373] on textarea "Falafel, Gluten Free Tortilla, Lettuce, Arugula, Tomatoes, Hummus, Tahini, Garl…" at bounding box center [549, 346] width 643 height 126
type textarea "Falafel, Gluten Free Tortilla, Lettuce, Arugula, Tomatoes, Hummus, Tahini, Garl…"
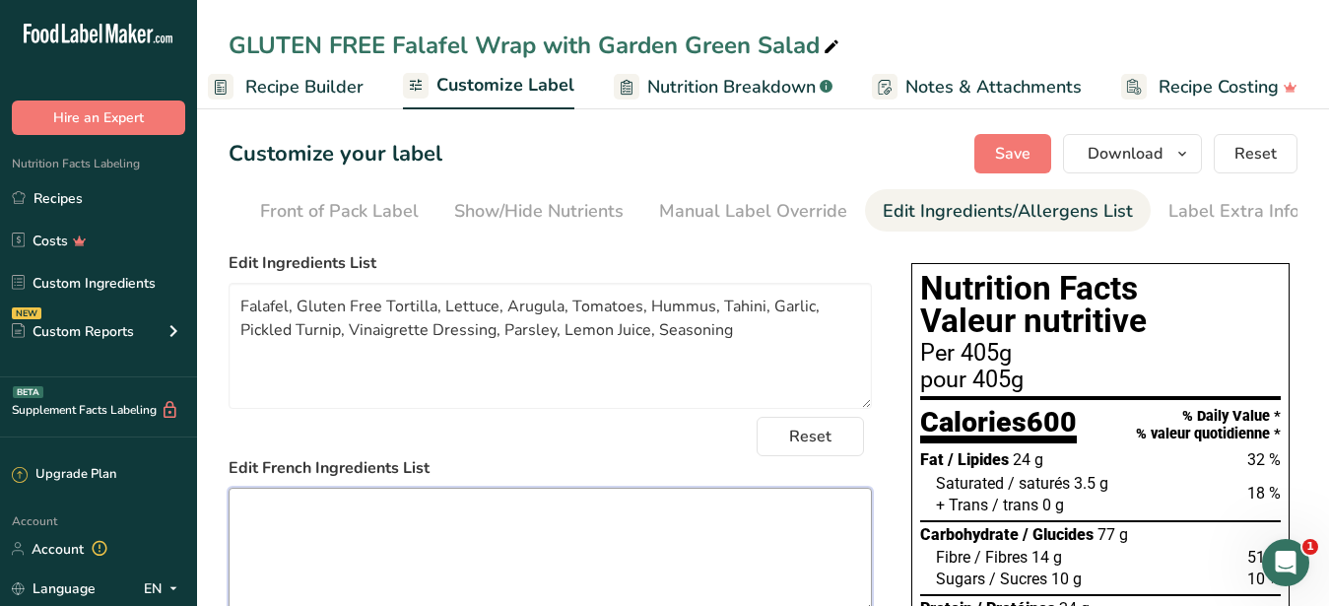
click at [521, 543] on textarea at bounding box center [549, 550] width 643 height 126
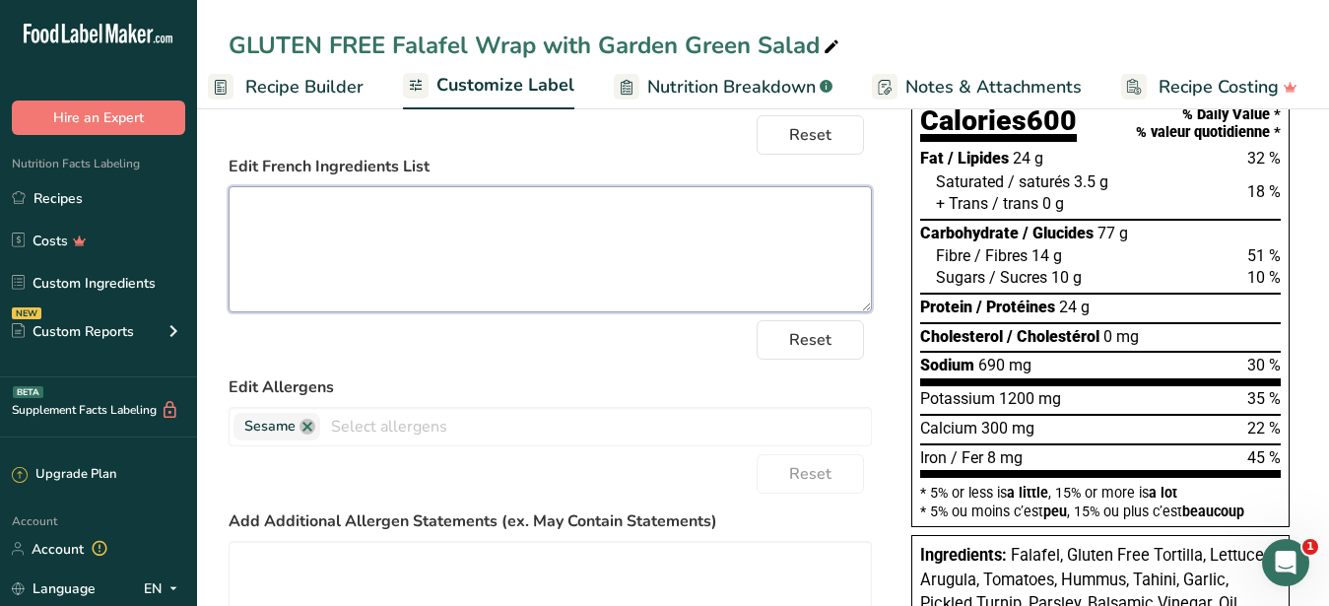
scroll to position [13, 0]
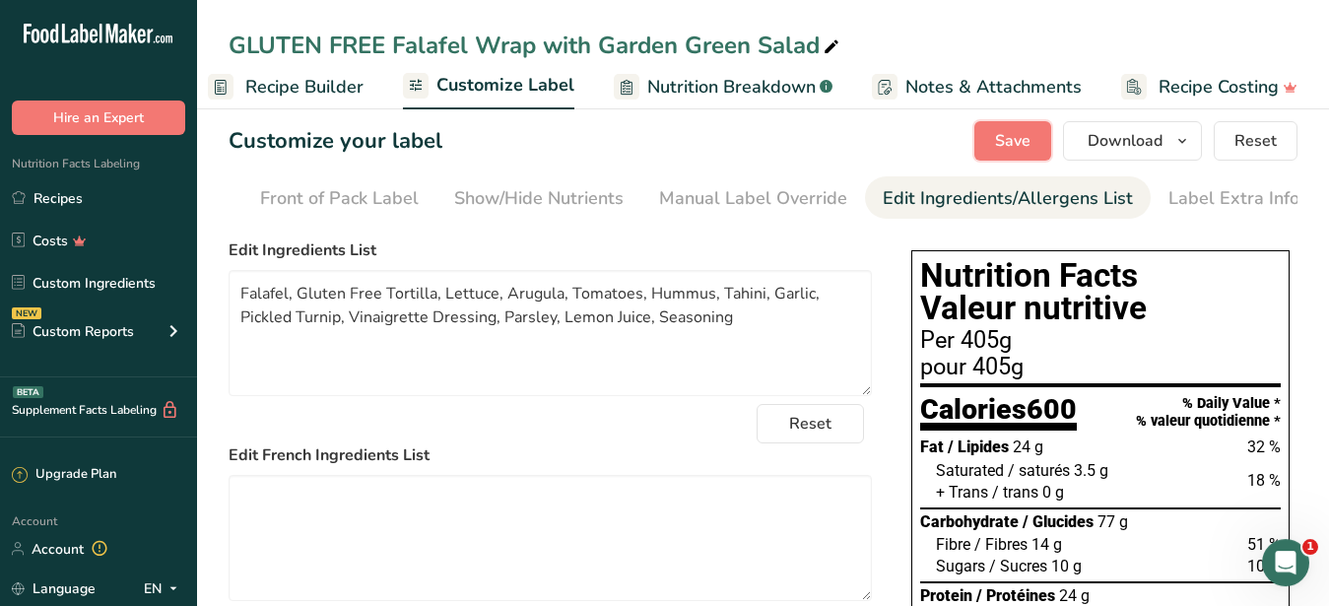
click at [1005, 153] on span "Save" at bounding box center [1012, 141] width 35 height 24
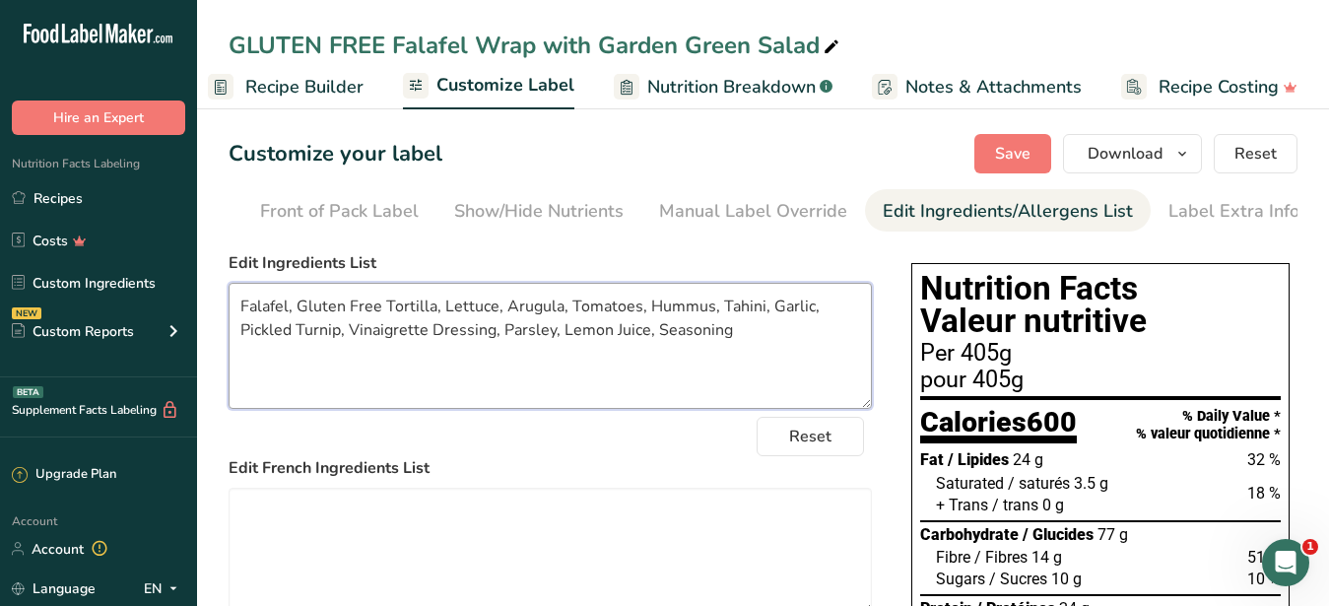
click at [228, 314] on textarea "Falafel, Gluten Free Tortilla, Lettuce, Arugula, Tomatoes, Hummus, Tahini, Garl…" at bounding box center [549, 346] width 643 height 126
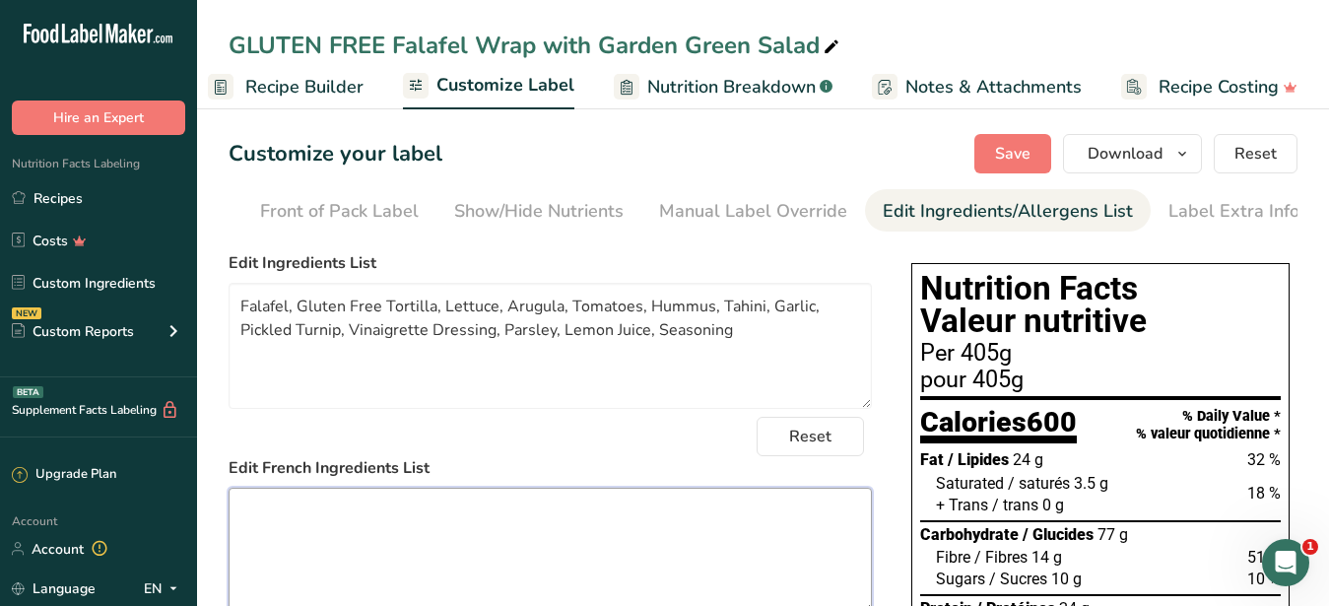
click at [563, 526] on textarea at bounding box center [549, 550] width 643 height 126
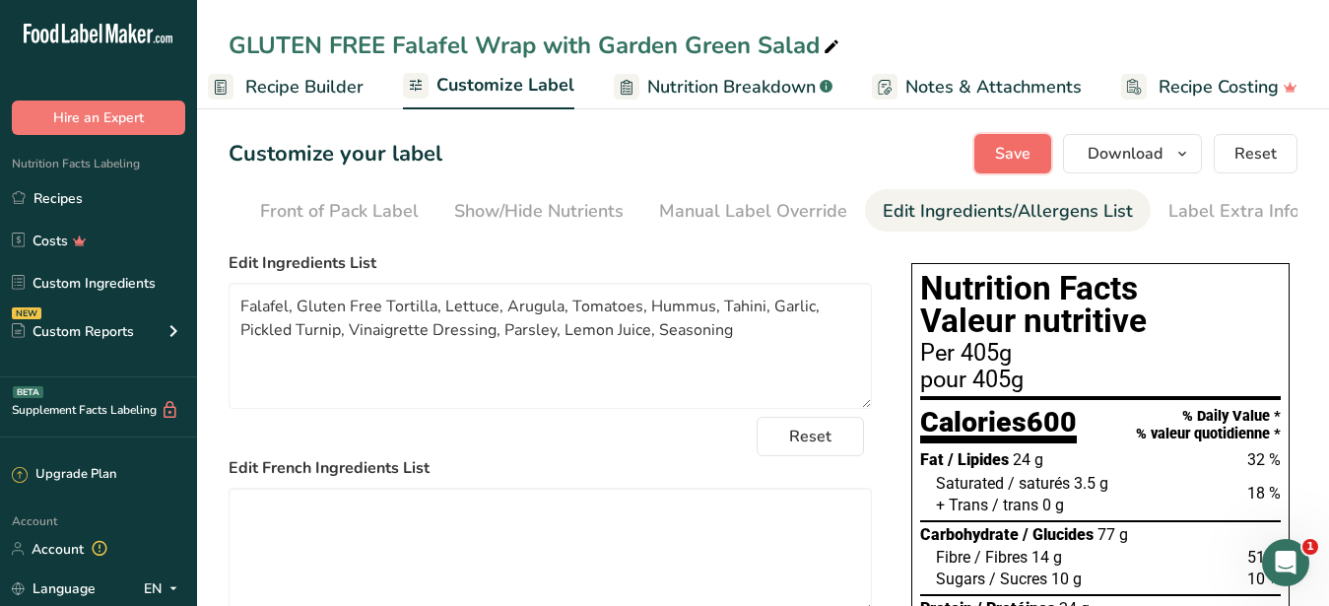
click at [1016, 153] on span "Save" at bounding box center [1012, 154] width 35 height 24
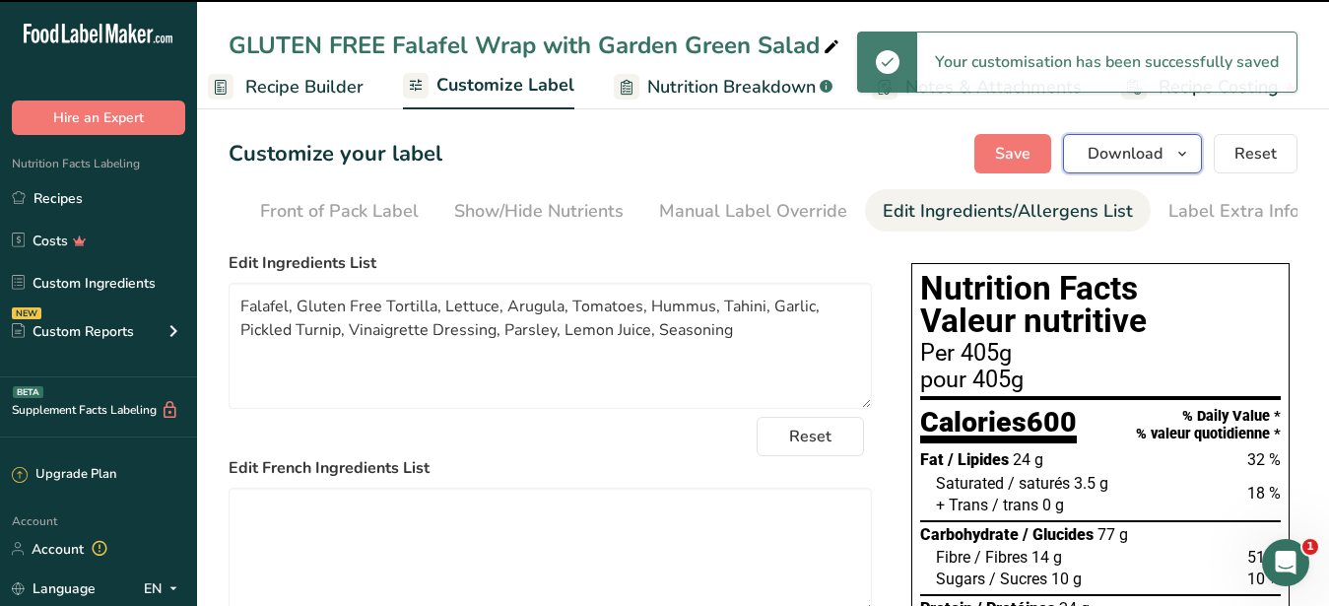
click at [1132, 148] on span "Download" at bounding box center [1124, 154] width 75 height 24
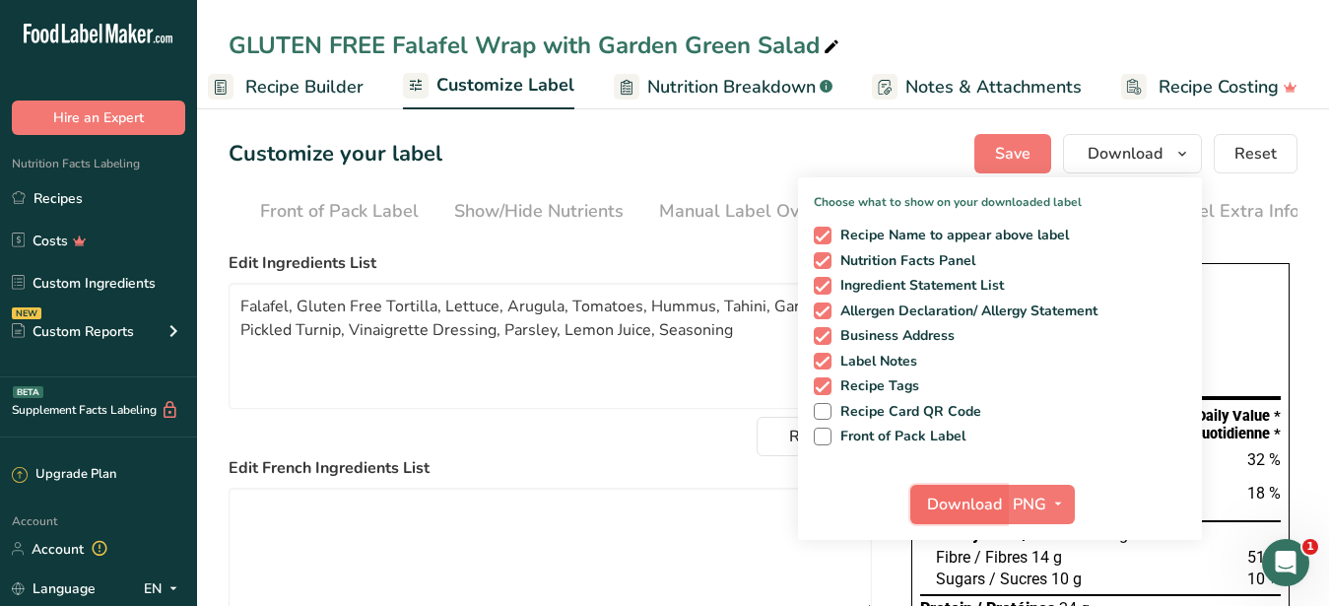
click at [967, 508] on span "Download" at bounding box center [964, 504] width 75 height 24
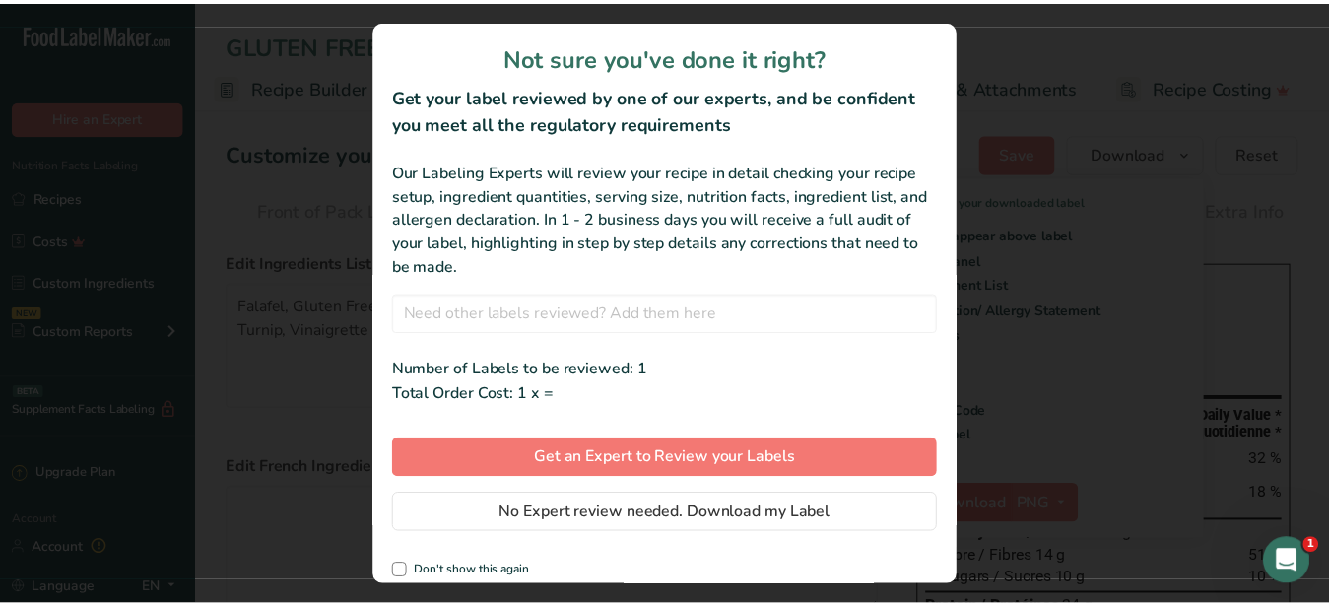
scroll to position [0, 188]
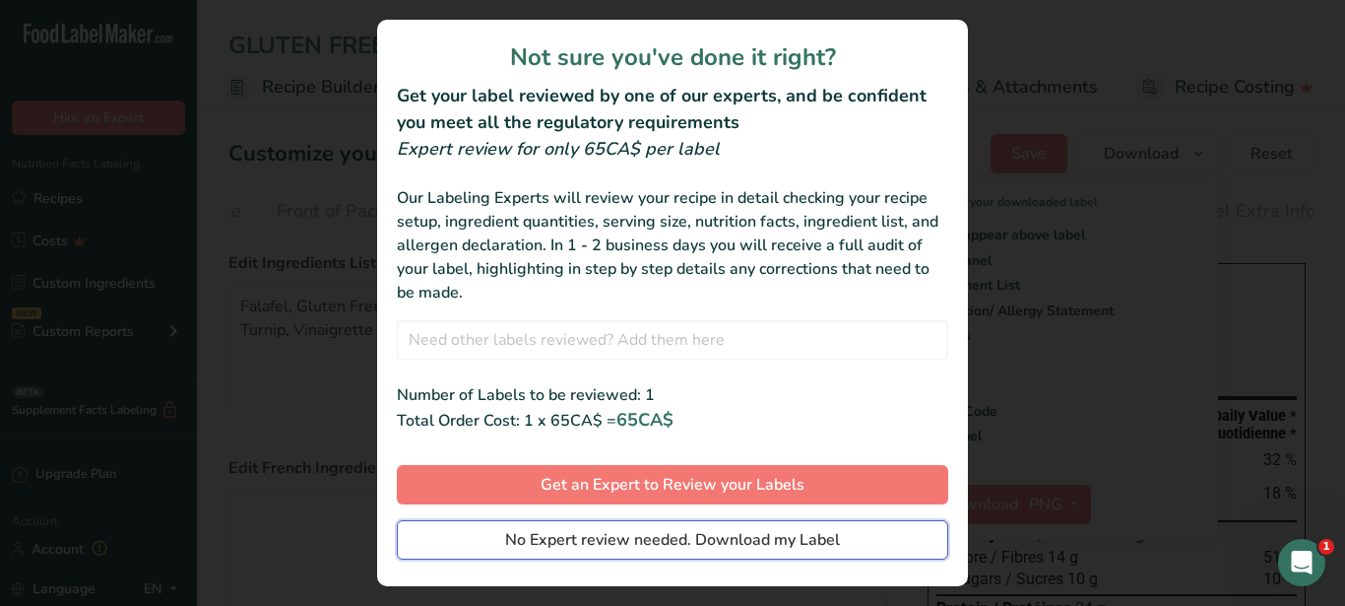
click at [746, 541] on span "No Expert review needed. Download my Label" at bounding box center [672, 540] width 335 height 24
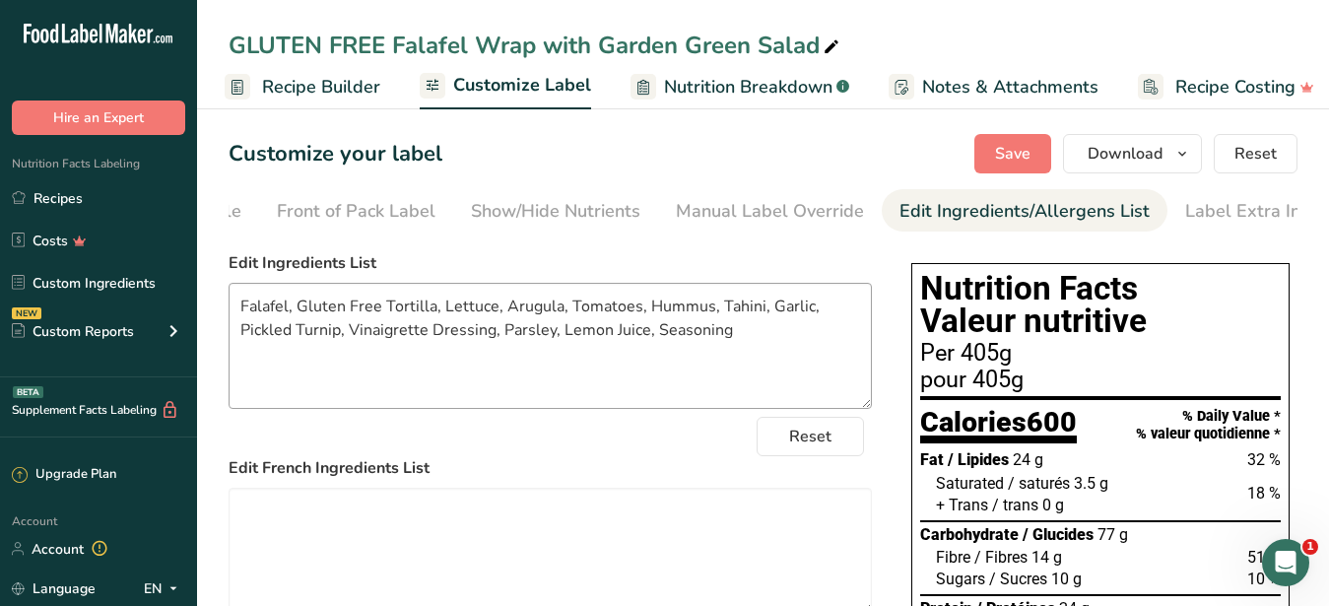
click at [639, 395] on textarea "Falafel, Gluten Free Tortilla, Lettuce, Arugula, Tomatoes, Hummus, Tahini, Garl…" at bounding box center [549, 346] width 643 height 126
